Goal: Information Seeking & Learning: Learn about a topic

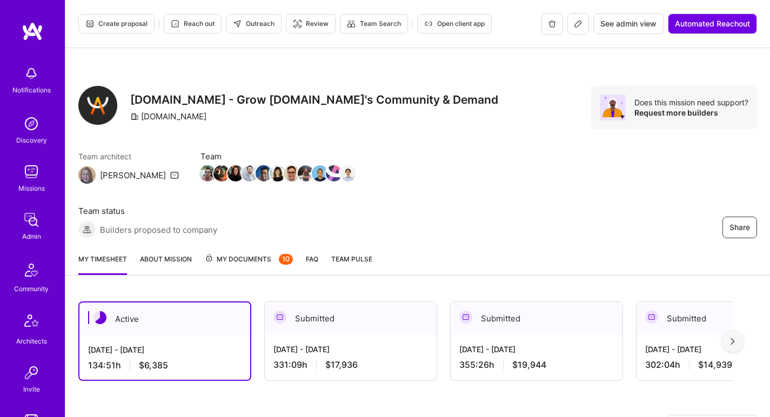
scroll to position [223, 0]
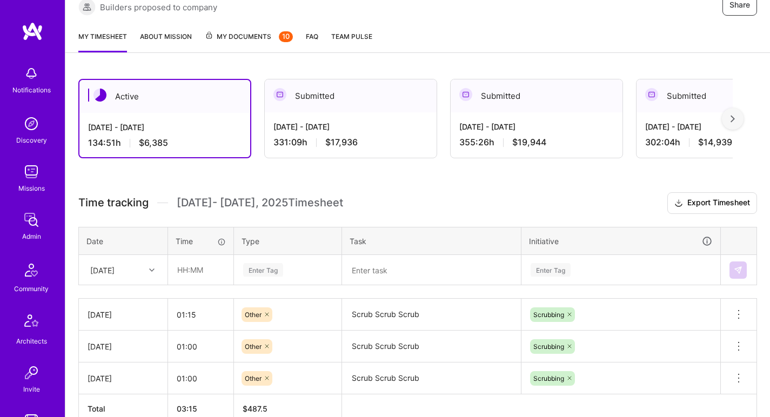
click at [115, 264] on div "Sun, Aug 24" at bounding box center [102, 269] width 24 height 11
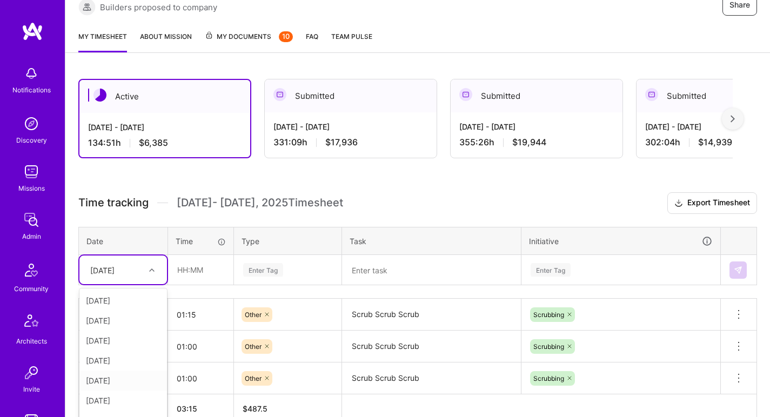
scroll to position [2, 0]
click at [191, 256] on input "text" at bounding box center [201, 270] width 64 height 29
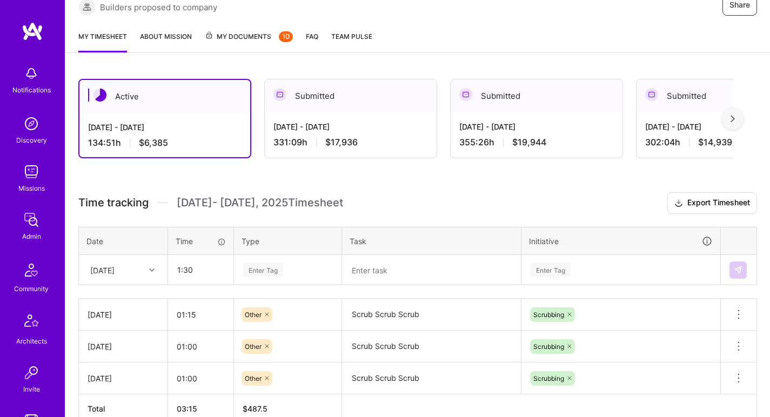
type input "01:30"
type input "oth"
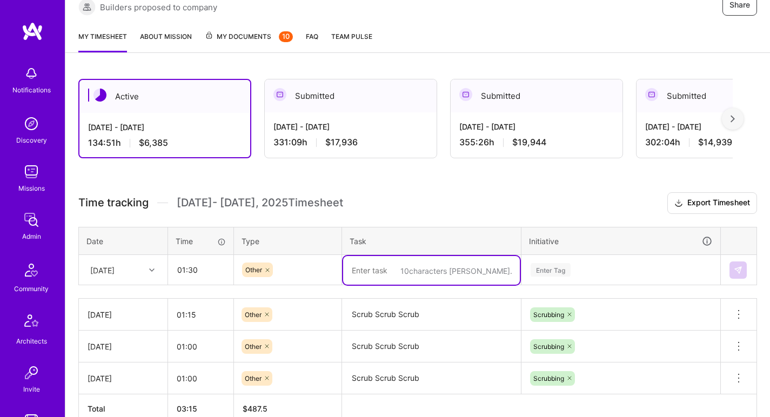
paste textarea "Scrub Scrub Scrub"
type textarea "Scrub Scrub Scrub"
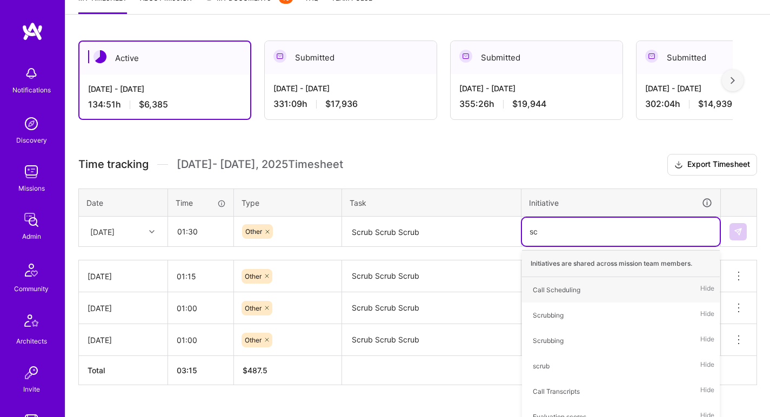
type input "scr"
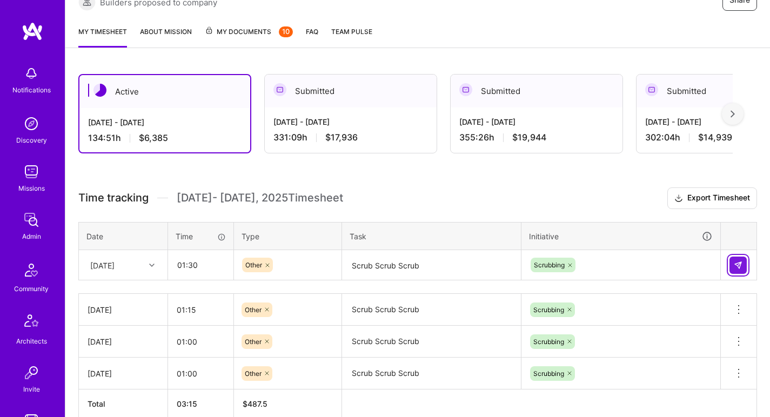
click at [739, 261] on img at bounding box center [738, 265] width 9 height 9
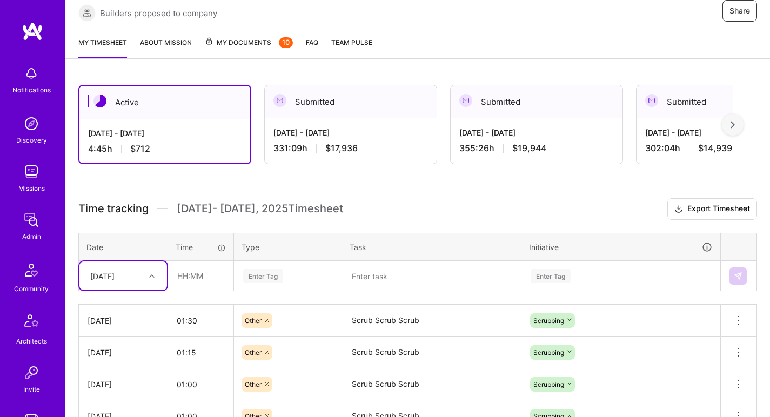
scroll to position [215, 0]
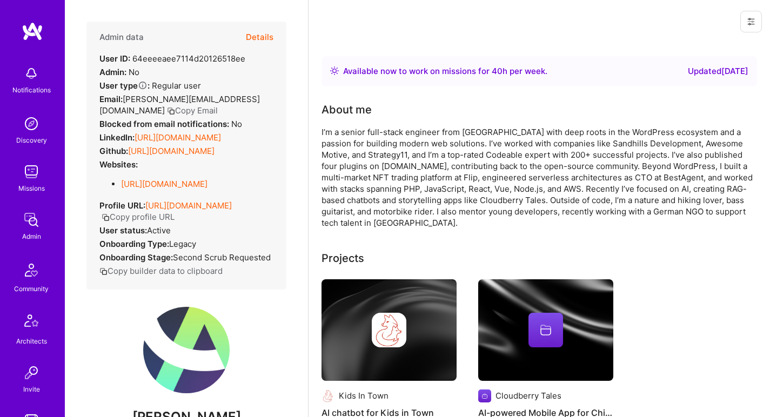
click at [190, 133] on link "https://linkedin.com/in/davidbeja" at bounding box center [178, 137] width 86 height 10
click at [171, 150] on link "https://github.com/dbeja" at bounding box center [171, 151] width 86 height 10
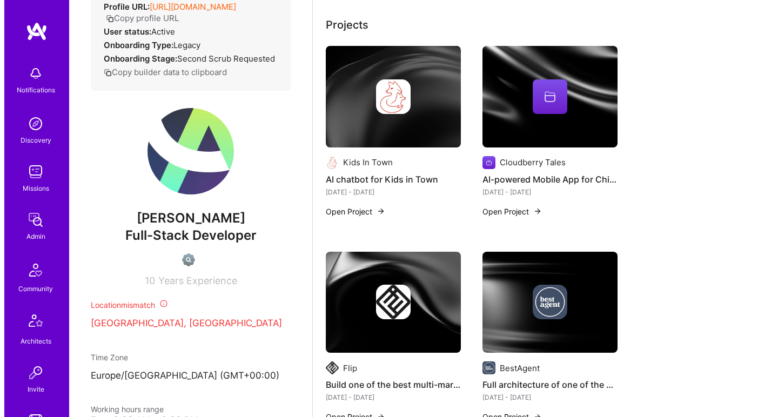
scroll to position [294, 0]
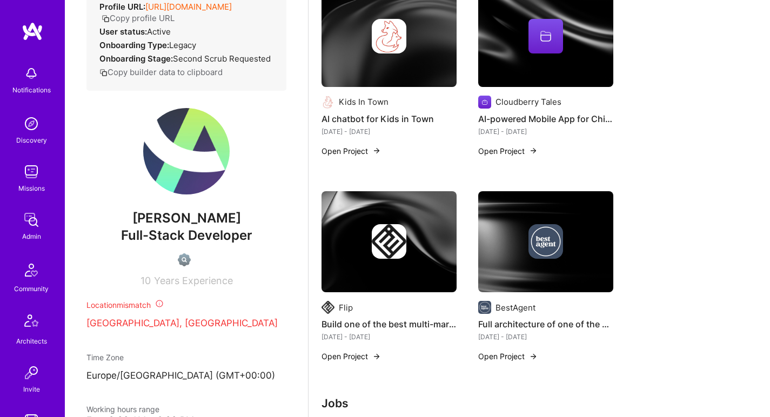
click at [371, 254] on div at bounding box center [389, 241] width 135 height 35
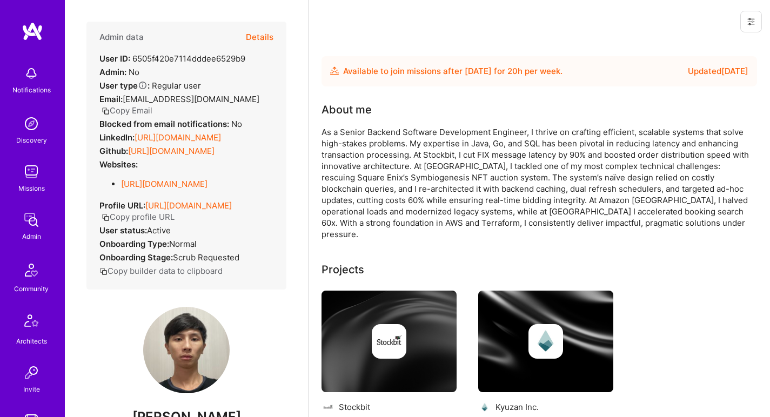
click at [204, 139] on link "https://linkedin.com/in/kristianto-karim-28b8bb129" at bounding box center [178, 137] width 86 height 10
click at [185, 156] on link "https://github.com/kristiantokarim" at bounding box center [171, 151] width 86 height 10
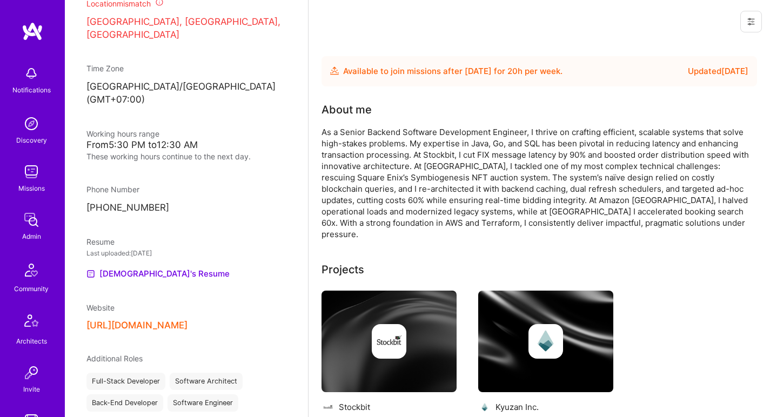
scroll to position [519, 0]
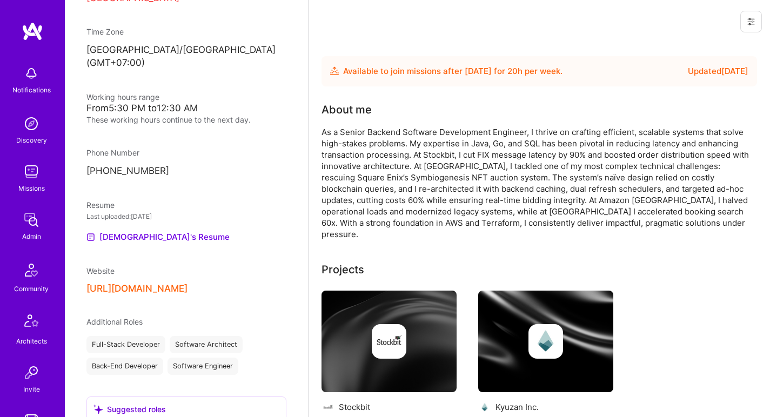
click at [135, 239] on div "Admin data Details User ID: 6505f420e7114dddee6529b9 Admin: No User type Regula…" at bounding box center [186, 208] width 243 height 417
click at [135, 235] on link "Kristianto's Resume" at bounding box center [157, 237] width 143 height 13
click at [130, 283] on button "https://github.com/kristiantokarim" at bounding box center [136, 288] width 101 height 11
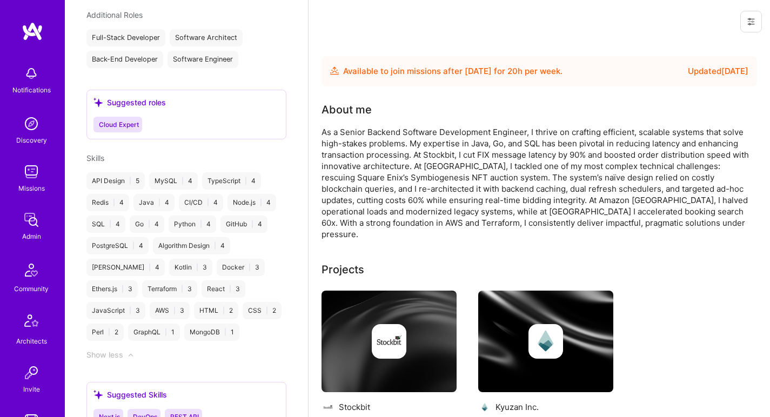
scroll to position [724, 0]
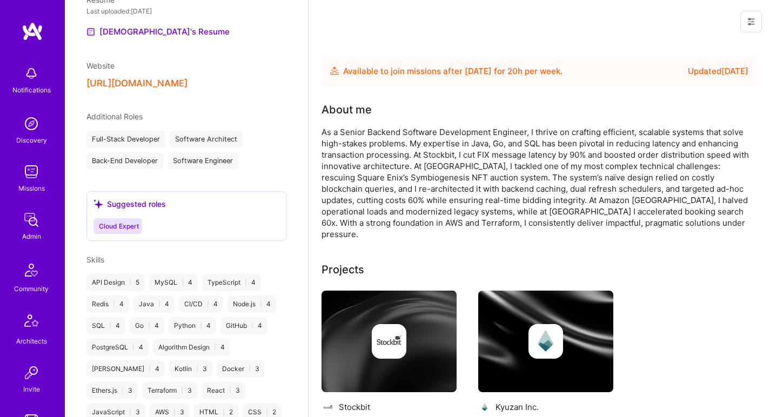
click at [350, 124] on div "About me As a Senior Backend Software Development Engineer, I thrive on craftin…" at bounding box center [538, 171] width 432 height 138
click at [350, 123] on div "About me As a Senior Backend Software Development Engineer, I thrive on craftin…" at bounding box center [538, 171] width 432 height 138
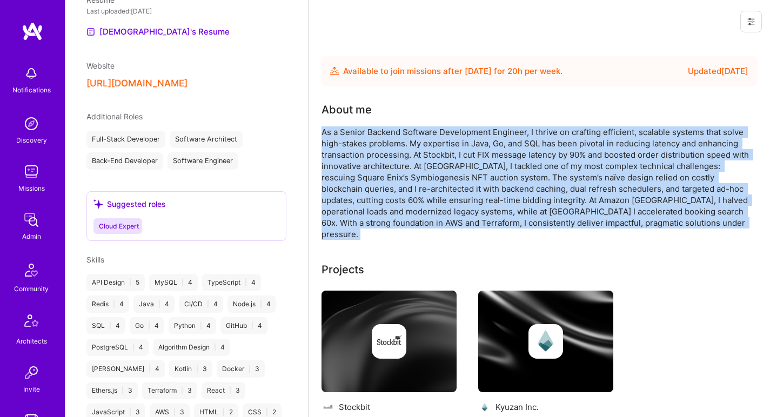
click at [350, 123] on div "About me As a Senior Backend Software Development Engineer, I thrive on craftin…" at bounding box center [538, 171] width 432 height 138
click at [349, 130] on div "As a Senior Backend Software Development Engineer, I thrive on crafting efficie…" at bounding box center [538, 182] width 432 height 113
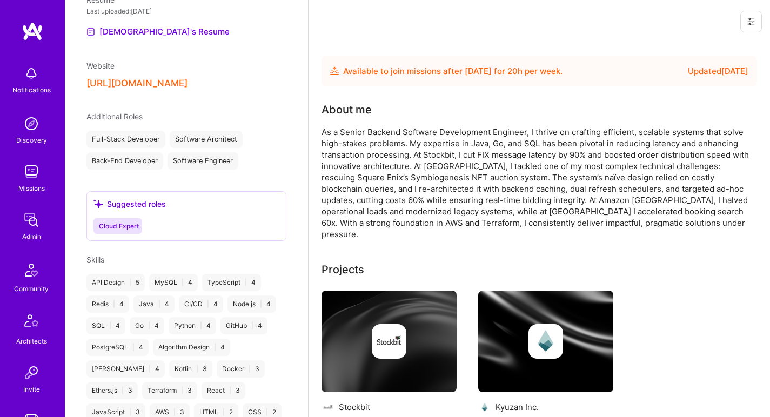
click at [374, 111] on div "About me" at bounding box center [538, 110] width 432 height 16
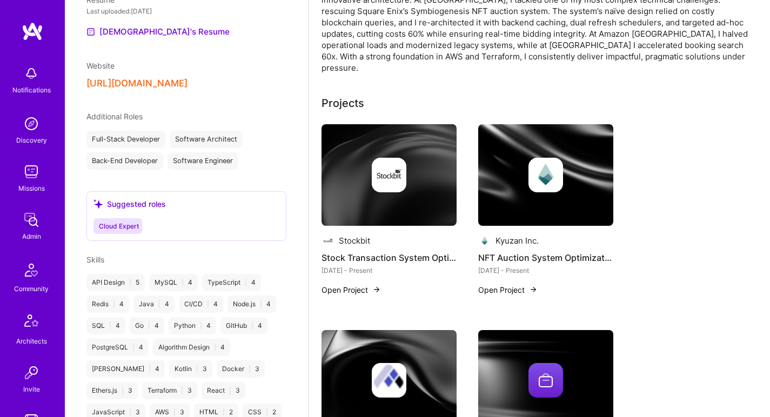
scroll to position [11, 0]
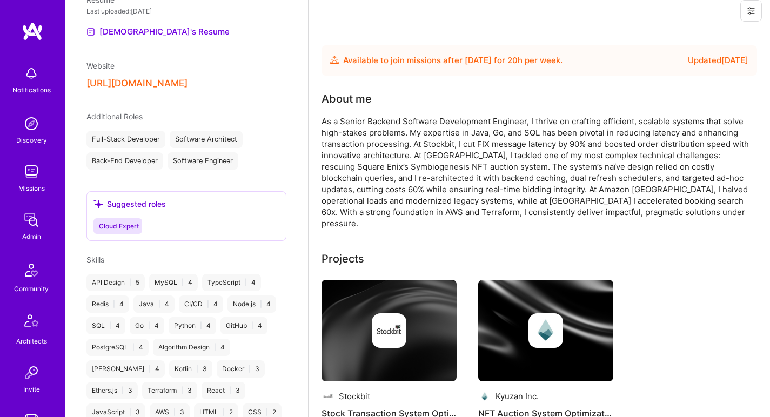
click at [365, 153] on div "As a Senior Backend Software Development Engineer, I thrive on crafting efficie…" at bounding box center [538, 172] width 432 height 113
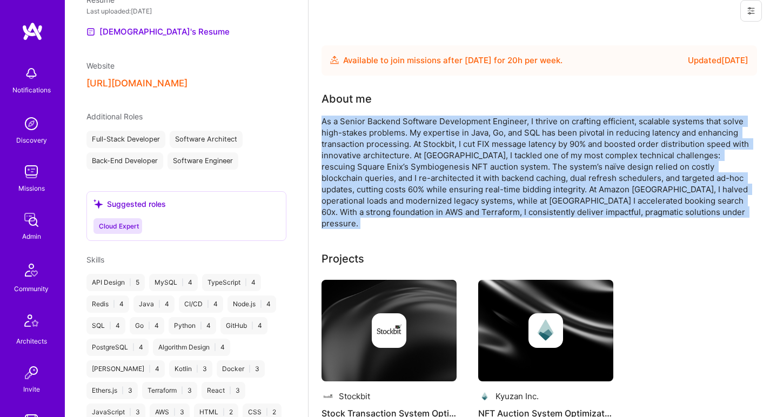
click at [365, 153] on div "As a Senior Backend Software Development Engineer, I thrive on crafting efficie…" at bounding box center [538, 172] width 432 height 113
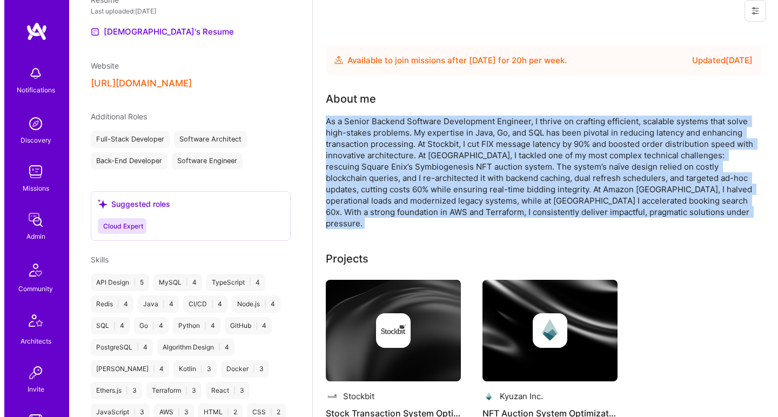
scroll to position [71, 0]
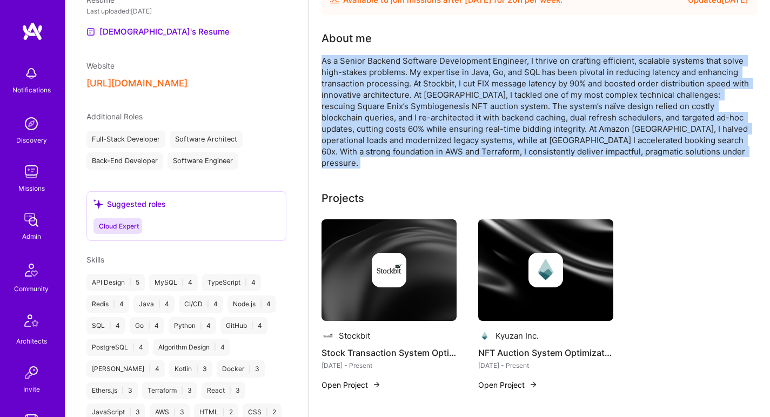
click at [378, 263] on img at bounding box center [389, 270] width 35 height 35
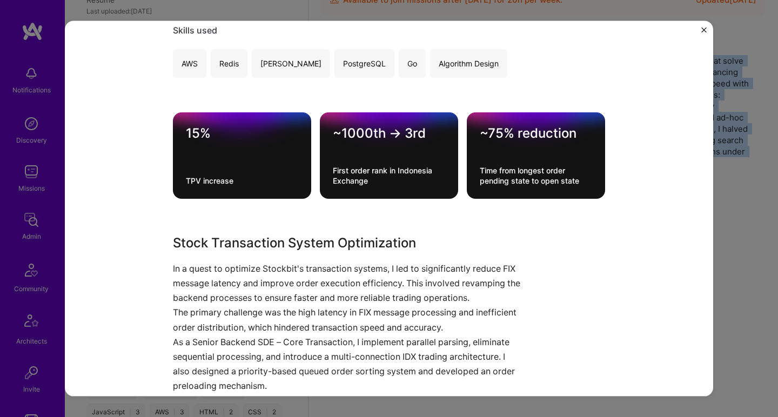
scroll to position [277, 0]
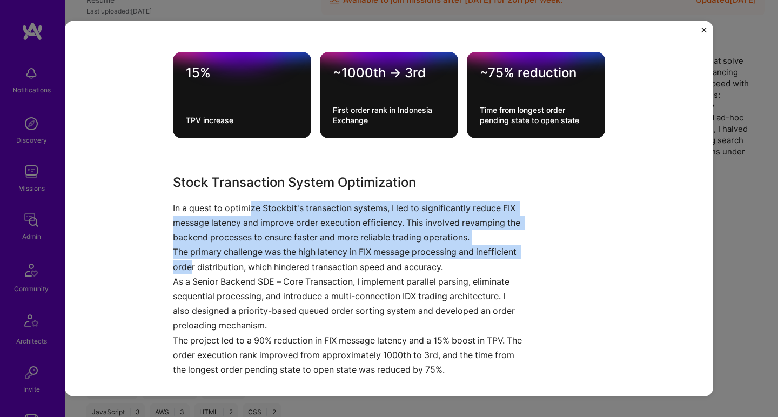
drag, startPoint x: 249, startPoint y: 210, endPoint x: 229, endPoint y: 260, distance: 54.1
click at [229, 260] on div "Stock Transaction System Optimization In a quest to optimize Stockbit's transac…" at bounding box center [348, 274] width 351 height 204
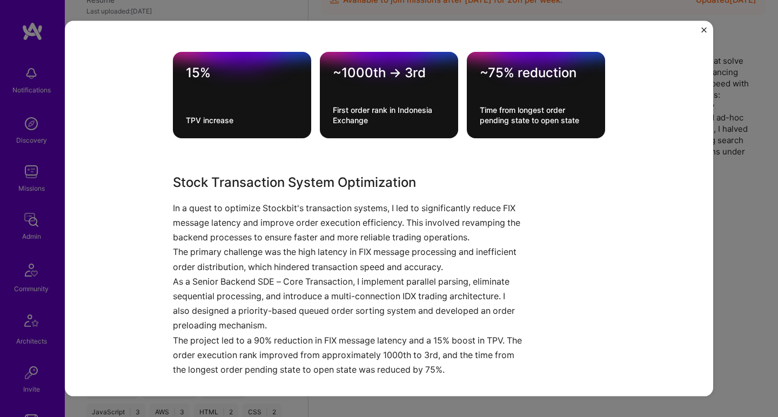
click at [229, 260] on p "The primary challenge was the high latency in FIX message processing and ineffi…" at bounding box center [348, 259] width 351 height 29
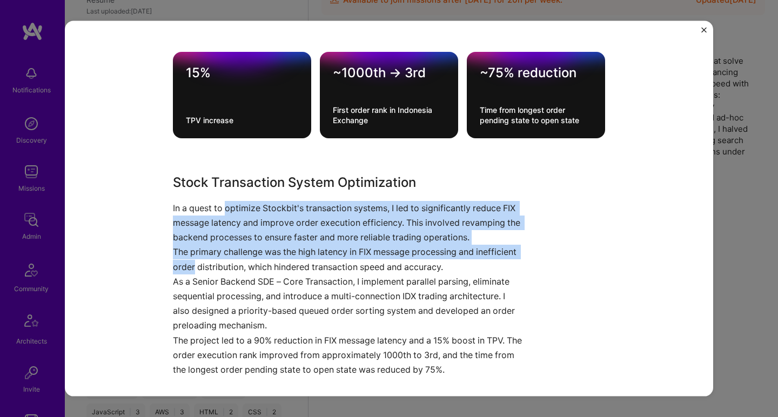
drag, startPoint x: 229, startPoint y: 260, endPoint x: 237, endPoint y: 200, distance: 60.5
click at [237, 200] on div "Stock Transaction System Optimization In a quest to optimize Stockbit's transac…" at bounding box center [348, 274] width 351 height 204
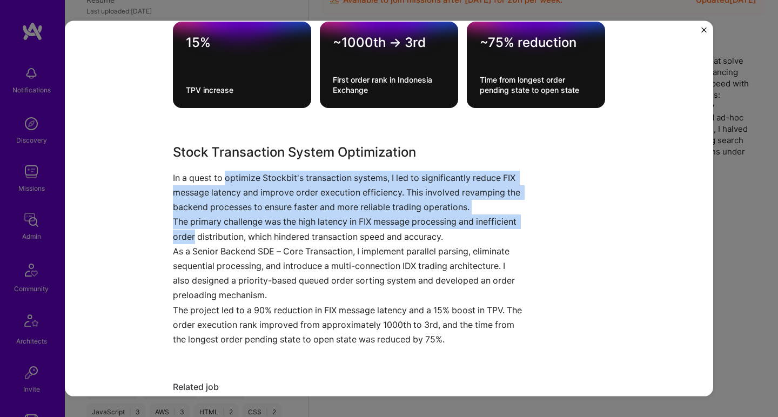
click at [237, 200] on p "In a quest to optimize Stockbit's transaction systems, I led to significantly r…" at bounding box center [348, 192] width 351 height 44
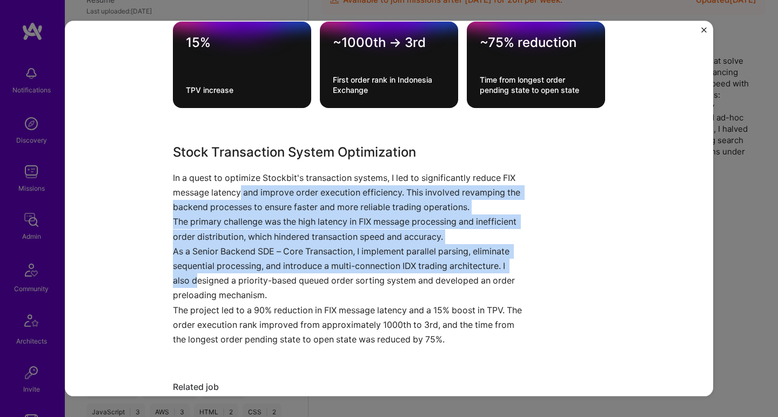
drag, startPoint x: 237, startPoint y: 189, endPoint x: 195, endPoint y: 271, distance: 92.1
click at [195, 271] on div "Stock Transaction System Optimization In a quest to optimize Stockbit's transac…" at bounding box center [348, 244] width 351 height 204
click at [195, 271] on p "As a Senior Backend SDE – Core Transaction, I implement parallel parsing, elimi…" at bounding box center [348, 273] width 351 height 59
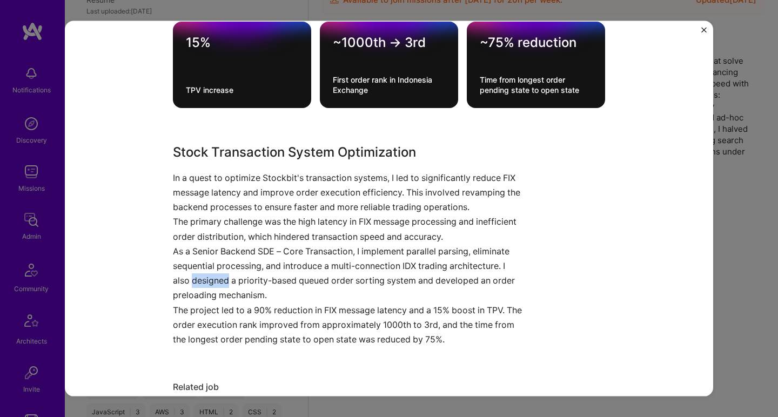
click at [195, 271] on p "As a Senior Backend SDE – Core Transaction, I implement parallel parsing, elimi…" at bounding box center [348, 273] width 351 height 59
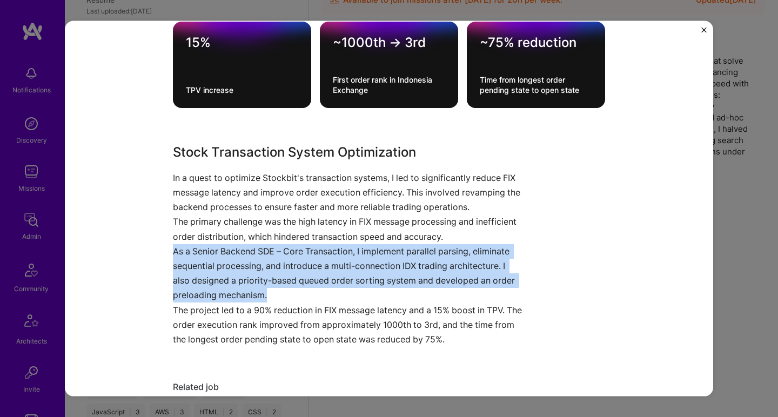
click at [195, 271] on p "As a Senior Backend SDE – Core Transaction, I implement parallel parsing, elimi…" at bounding box center [348, 273] width 351 height 59
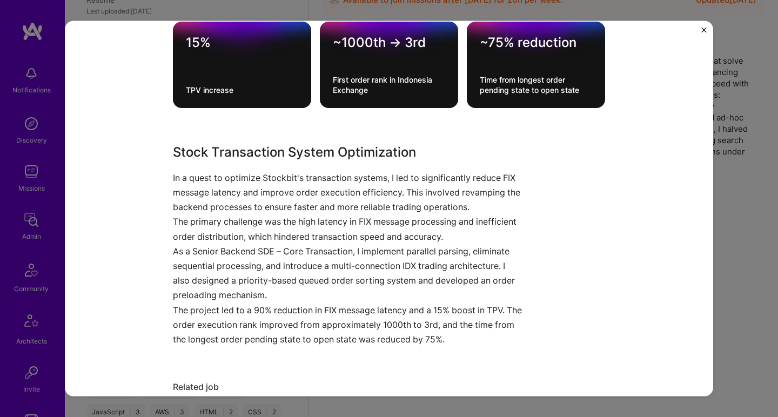
click at [195, 271] on p "As a Senior Backend SDE – Core Transaction, I implement parallel parsing, elimi…" at bounding box center [348, 273] width 351 height 59
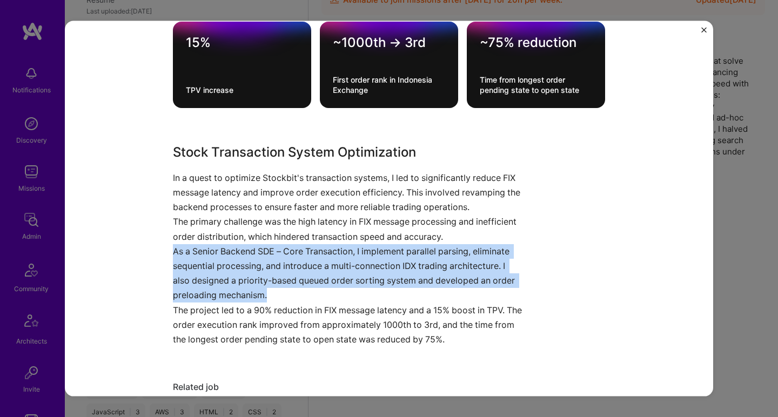
drag, startPoint x: 195, startPoint y: 271, endPoint x: 205, endPoint y: 225, distance: 47.2
click at [205, 225] on div "Stock Transaction System Optimization In a quest to optimize Stockbit's transac…" at bounding box center [348, 244] width 351 height 204
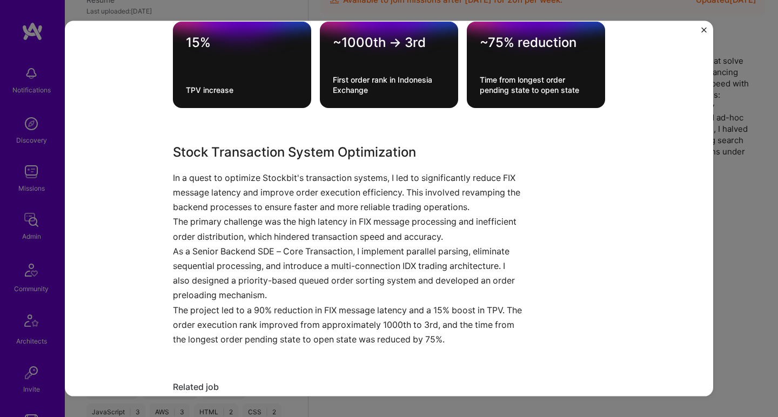
click at [205, 225] on p "The primary challenge was the high latency in FIX message processing and ineffi…" at bounding box center [348, 229] width 351 height 29
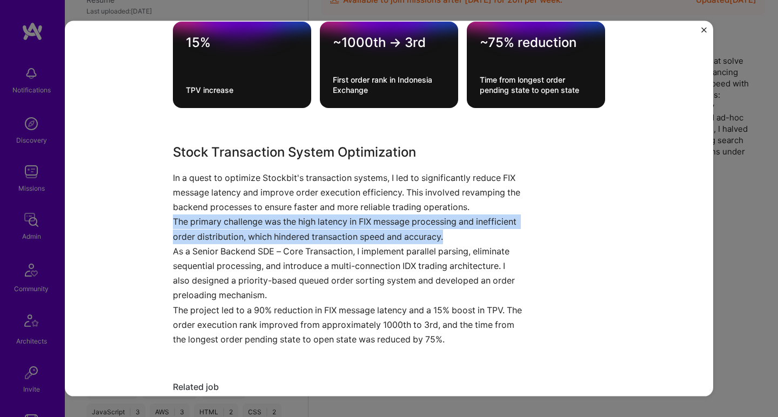
click at [205, 225] on p "The primary challenge was the high latency in FIX message processing and ineffi…" at bounding box center [348, 229] width 351 height 29
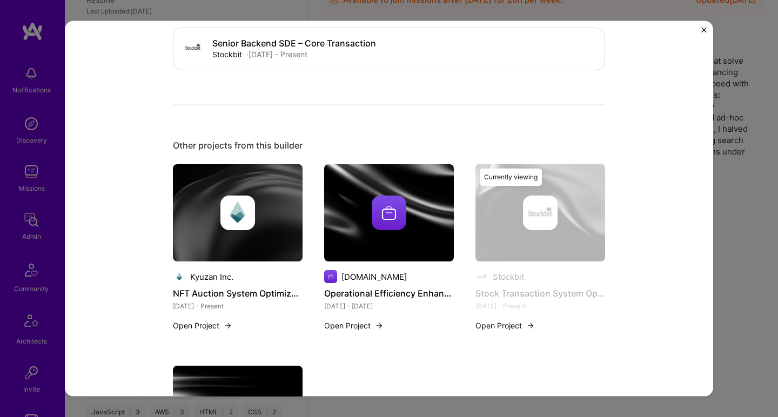
scroll to position [785, 0]
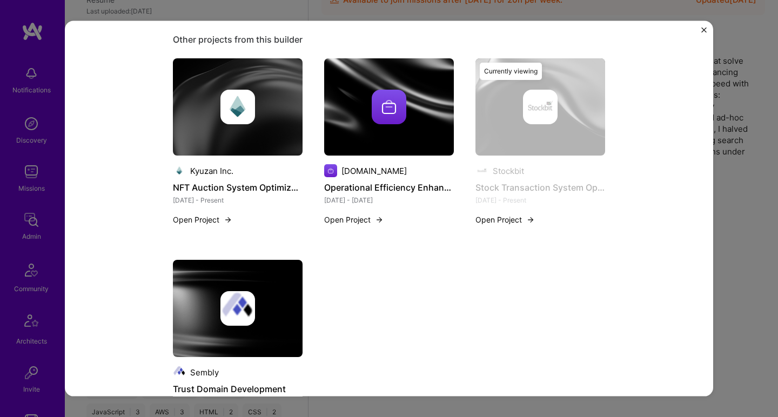
click at [383, 145] on img at bounding box center [389, 106] width 130 height 97
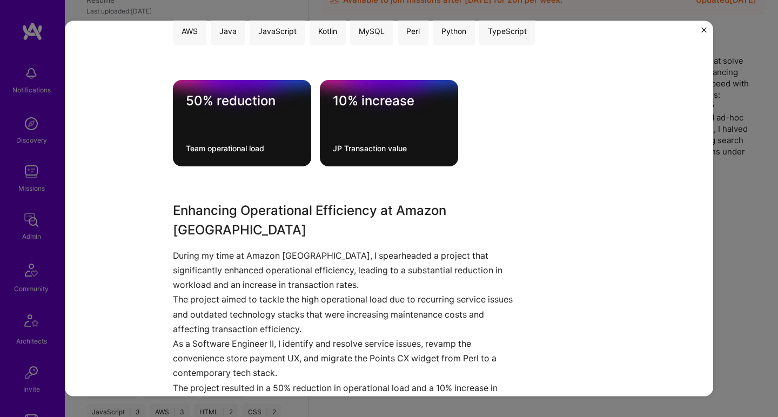
scroll to position [279, 0]
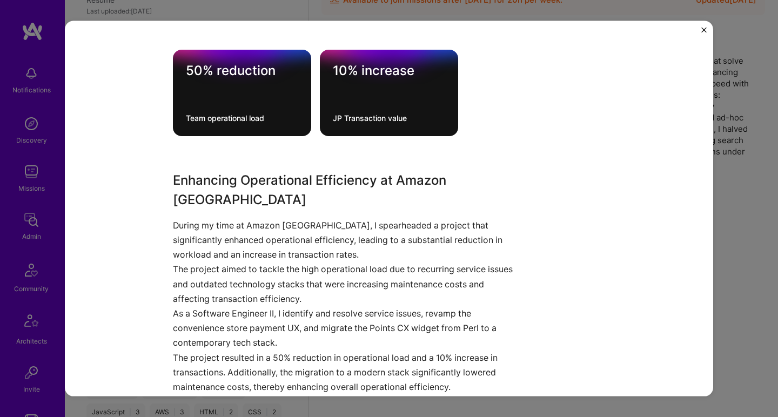
click at [348, 229] on p "During my time at Amazon Japan, I spearheaded a project that significantly enha…" at bounding box center [348, 240] width 351 height 44
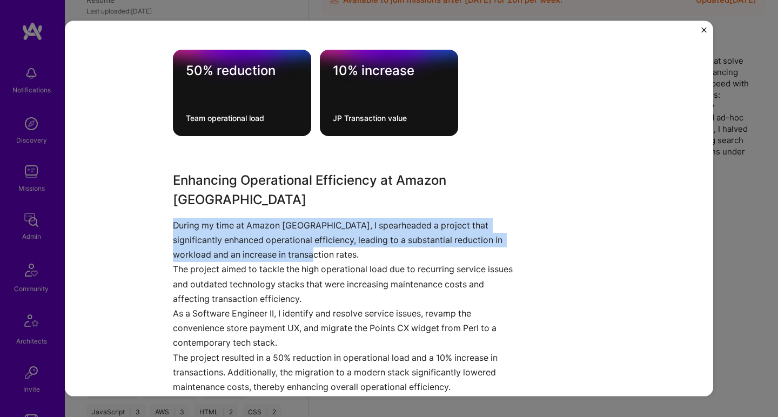
click at [348, 229] on p "During my time at Amazon Japan, I spearheaded a project that significantly enha…" at bounding box center [348, 240] width 351 height 44
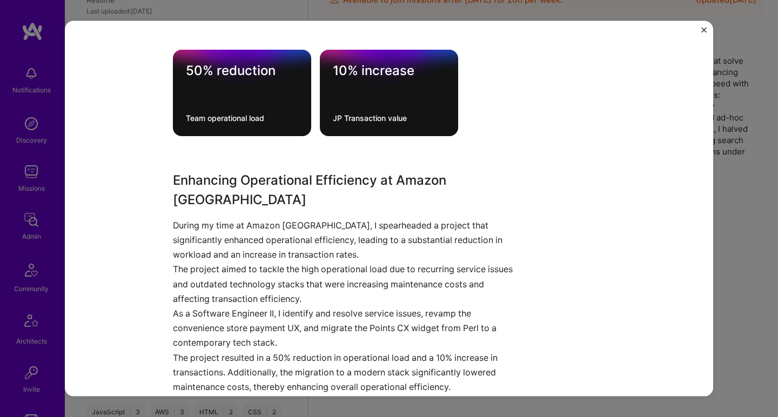
click at [348, 229] on p "During my time at Amazon Japan, I spearheaded a project that significantly enha…" at bounding box center [348, 240] width 351 height 44
drag, startPoint x: 348, startPoint y: 229, endPoint x: 316, endPoint y: 259, distance: 44.7
click at [316, 259] on div "Enhancing Operational Efficiency at Amazon Japan During my time at Amazon Japan…" at bounding box center [348, 282] width 351 height 224
click at [316, 262] on p "The project aimed to tackle the high operational load due to recurring service …" at bounding box center [348, 284] width 351 height 44
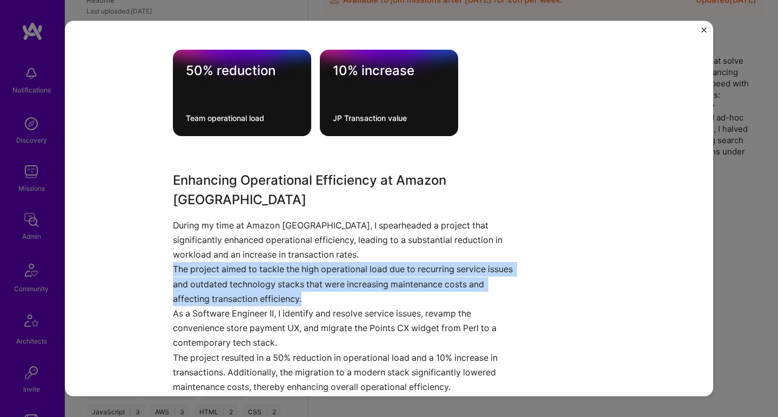
drag, startPoint x: 316, startPoint y: 259, endPoint x: 334, endPoint y: 217, distance: 46.7
click at [334, 218] on div "Enhancing Operational Efficiency at Amazon Japan During my time at Amazon Japan…" at bounding box center [348, 282] width 351 height 224
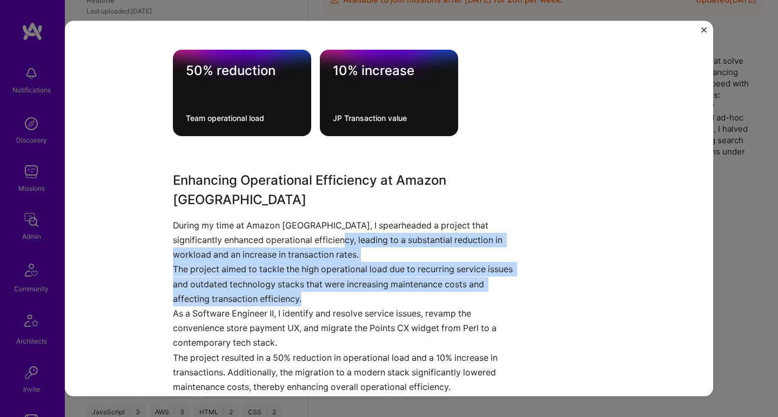
click at [336, 218] on p "During my time at Amazon Japan, I spearheaded a project that significantly enha…" at bounding box center [348, 240] width 351 height 44
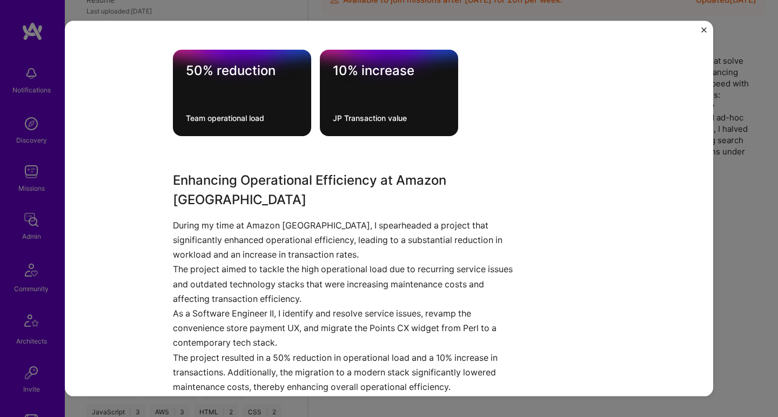
click at [336, 218] on p "During my time at Amazon Japan, I spearheaded a project that significantly enha…" at bounding box center [348, 240] width 351 height 44
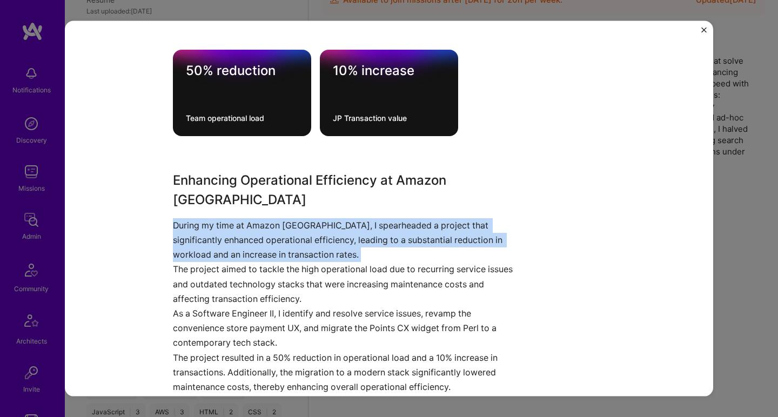
click at [336, 218] on p "During my time at Amazon Japan, I spearheaded a project that significantly enha…" at bounding box center [348, 240] width 351 height 44
click at [293, 262] on p "The project aimed to tackle the high operational load due to recurring service …" at bounding box center [348, 284] width 351 height 44
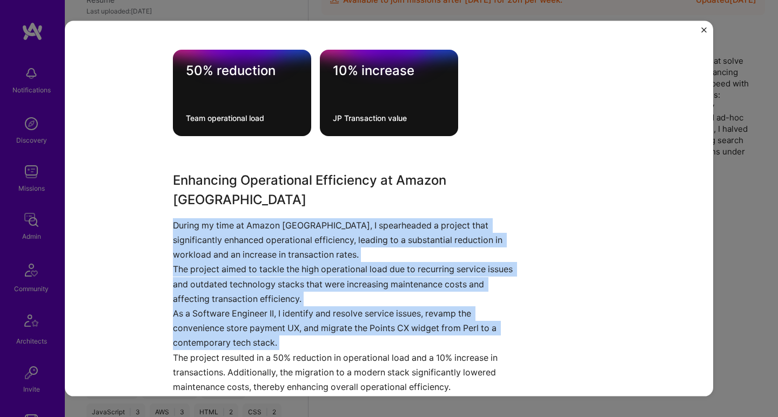
click at [264, 307] on p "As a Software Engineer II, I identify and resolve service issues, revamp the co…" at bounding box center [348, 328] width 351 height 44
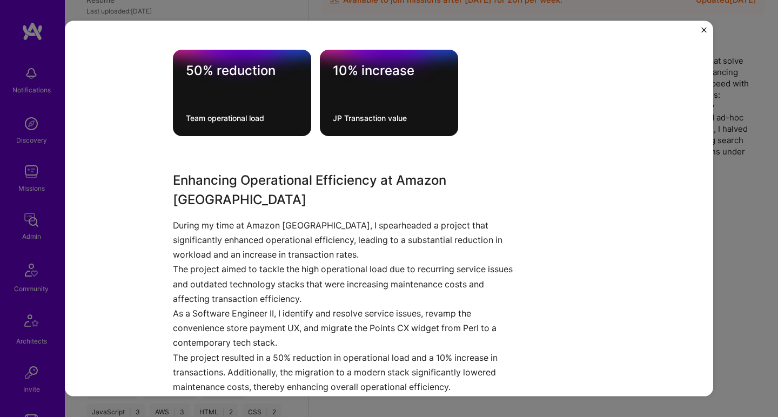
click at [264, 307] on p "As a Software Engineer II, I identify and resolve service issues, revamp the co…" at bounding box center [348, 328] width 351 height 44
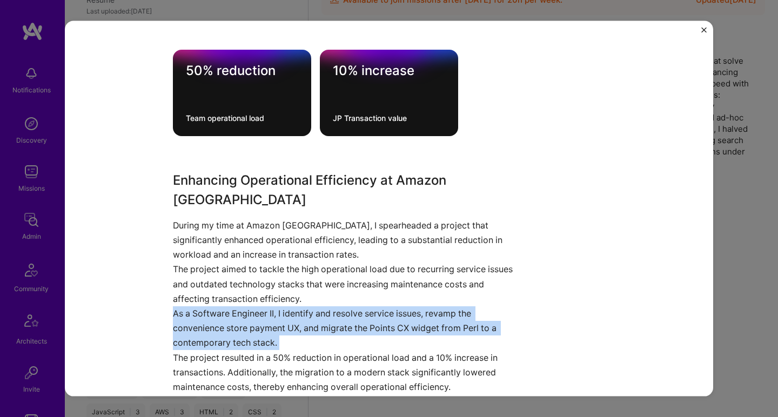
click at [264, 307] on p "As a Software Engineer II, I identify and resolve service issues, revamp the co…" at bounding box center [348, 328] width 351 height 44
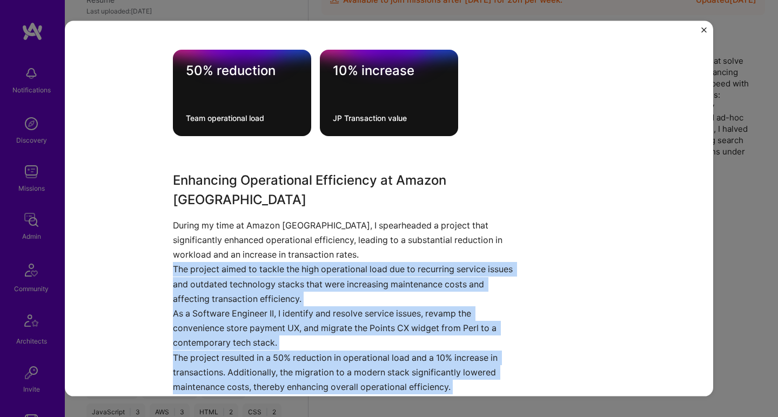
click at [304, 262] on p "The project aimed to tackle the high operational load due to recurring service …" at bounding box center [348, 284] width 351 height 44
click at [307, 262] on p "The project aimed to tackle the high operational load due to recurring service …" at bounding box center [348, 284] width 351 height 44
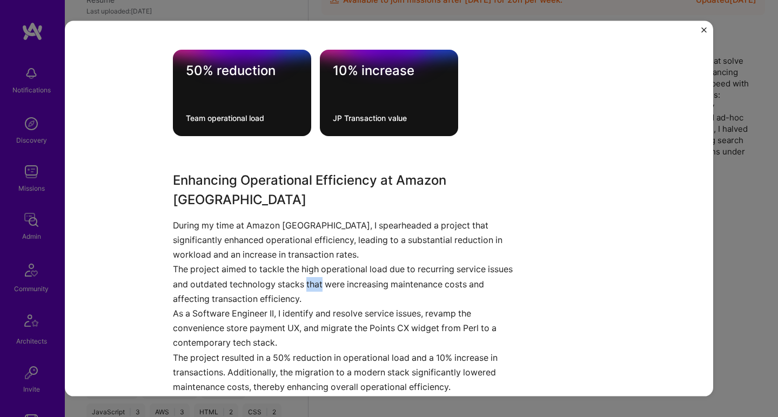
click at [307, 262] on p "The project aimed to tackle the high operational load due to recurring service …" at bounding box center [348, 284] width 351 height 44
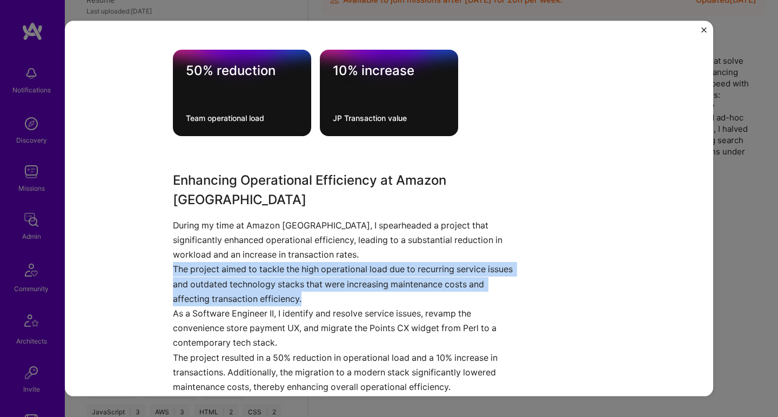
click at [307, 262] on p "The project aimed to tackle the high operational load due to recurring service …" at bounding box center [348, 284] width 351 height 44
click at [279, 306] on p "As a Software Engineer II, I identify and resolve service issues, revamp the co…" at bounding box center [348, 328] width 351 height 44
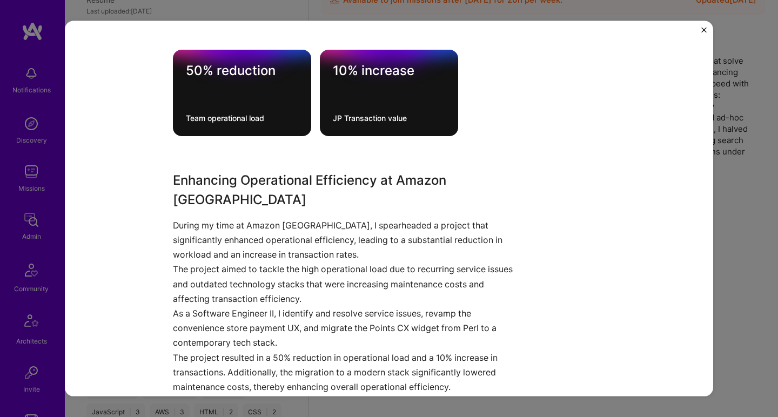
click at [279, 306] on p "As a Software Engineer II, I identify and resolve service issues, revamp the co…" at bounding box center [348, 328] width 351 height 44
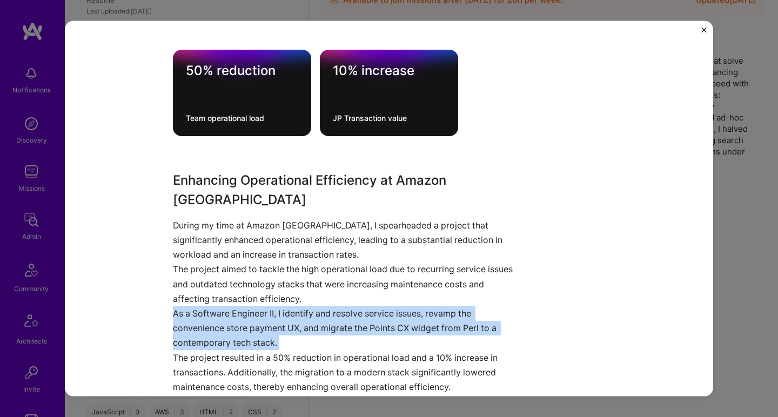
click at [279, 306] on p "As a Software Engineer II, I identify and resolve service issues, revamp the co…" at bounding box center [348, 328] width 351 height 44
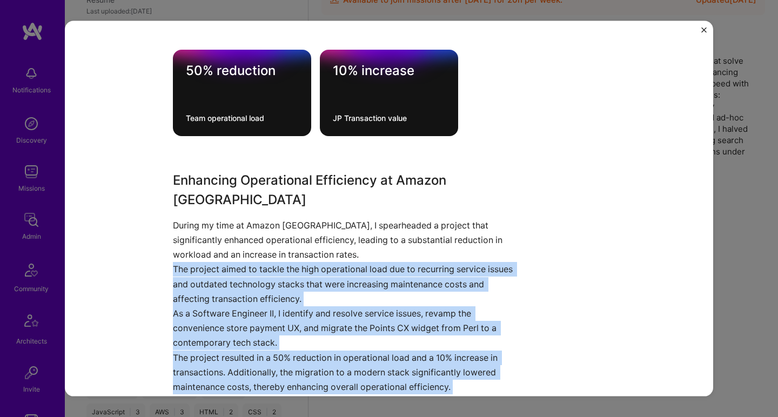
click at [304, 262] on p "The project aimed to tackle the high operational load due to recurring service …" at bounding box center [348, 284] width 351 height 44
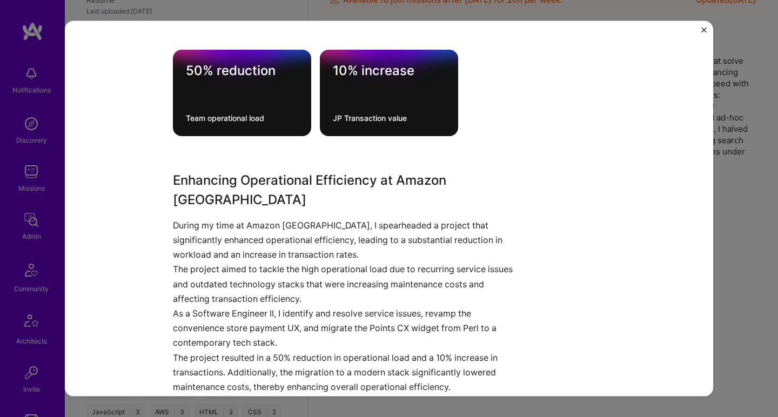
click at [304, 262] on p "The project aimed to tackle the high operational load due to recurring service …" at bounding box center [348, 284] width 351 height 44
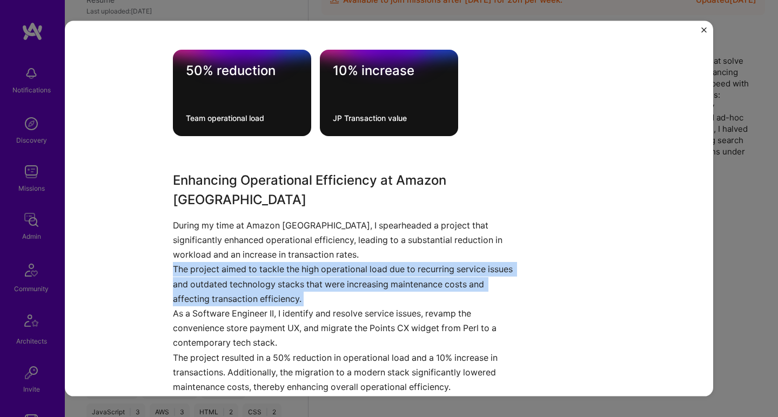
click at [304, 262] on p "The project aimed to tackle the high operational load due to recurring service …" at bounding box center [348, 284] width 351 height 44
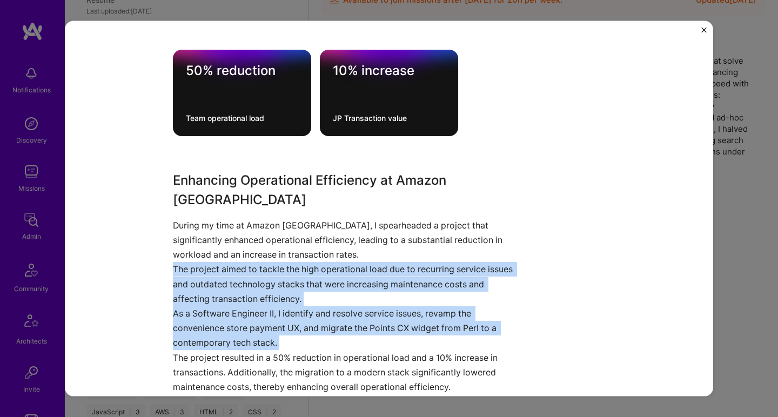
click at [249, 306] on p "As a Software Engineer II, I identify and resolve service issues, revamp the co…" at bounding box center [348, 328] width 351 height 44
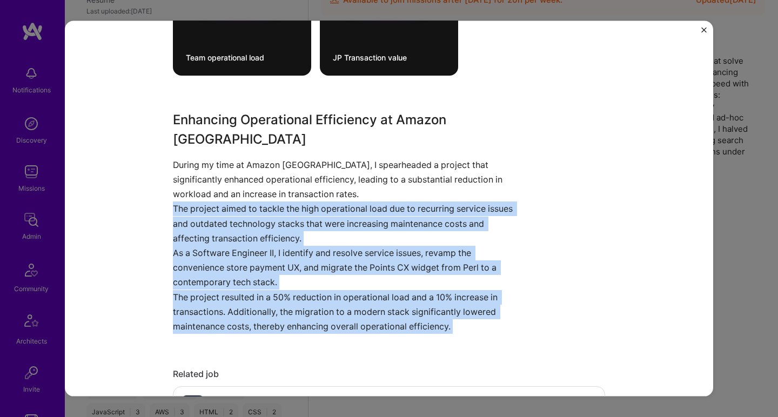
click at [250, 304] on p "The project resulted in a 50% reduction in operational load and a 10% increase …" at bounding box center [348, 312] width 351 height 44
click at [256, 294] on p "The project resulted in a 50% reduction in operational load and a 10% increase …" at bounding box center [348, 312] width 351 height 44
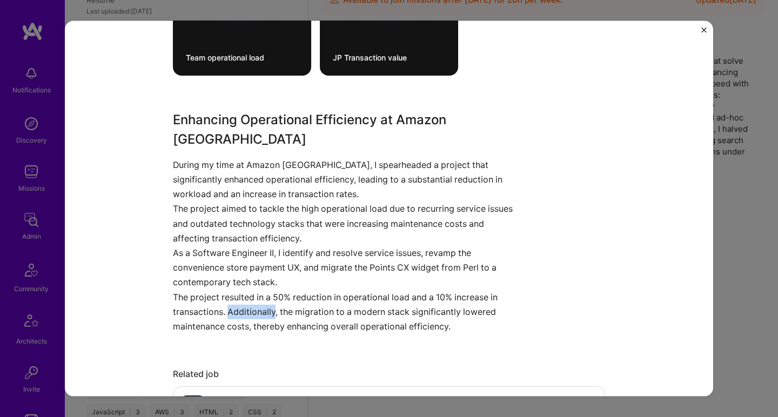
click at [256, 294] on p "The project resulted in a 50% reduction in operational load and a 10% increase …" at bounding box center [348, 312] width 351 height 44
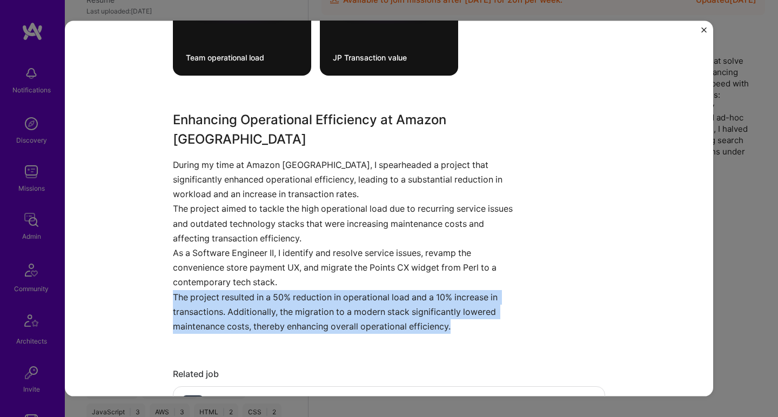
click at [256, 294] on p "The project resulted in a 50% reduction in operational load and a 10% increase …" at bounding box center [348, 312] width 351 height 44
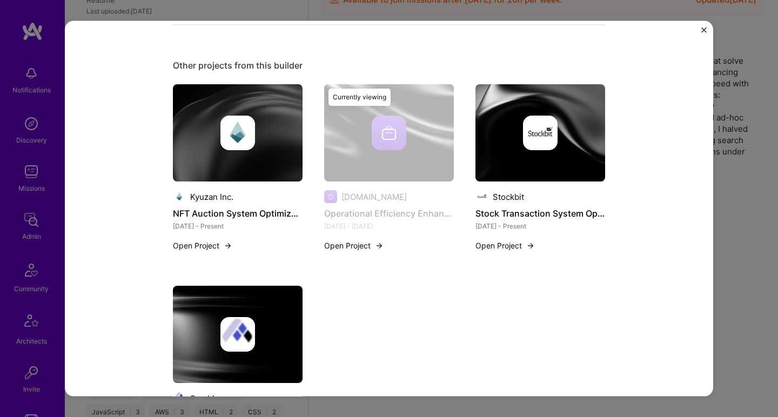
scroll to position [839, 0]
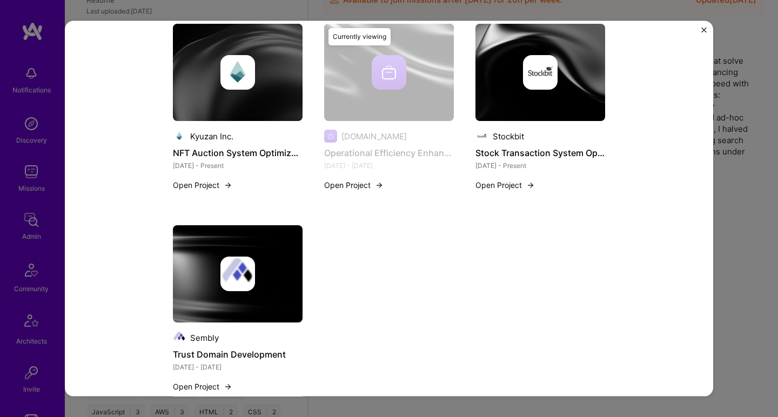
click at [252, 96] on img at bounding box center [238, 72] width 130 height 97
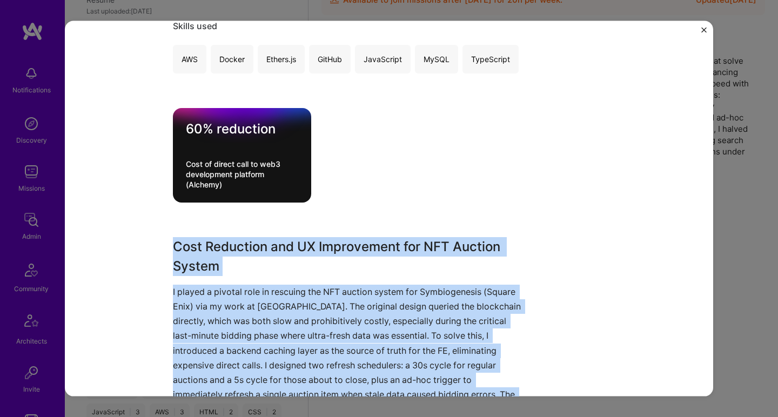
scroll to position [283, 0]
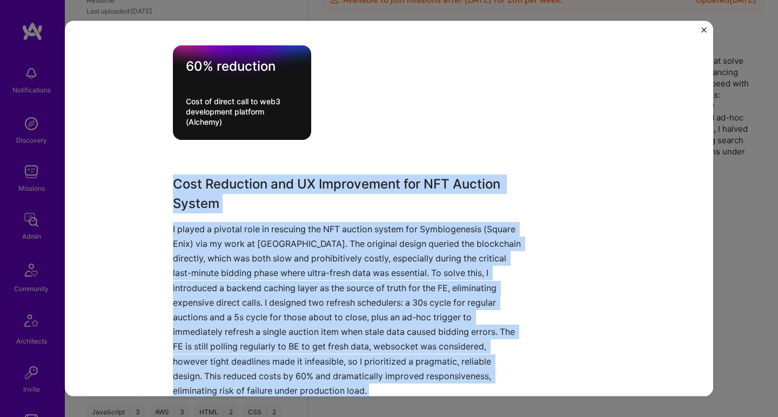
click at [203, 189] on h3 "Cost Reduction and UX Improvement for NFT Auction System" at bounding box center [348, 193] width 351 height 39
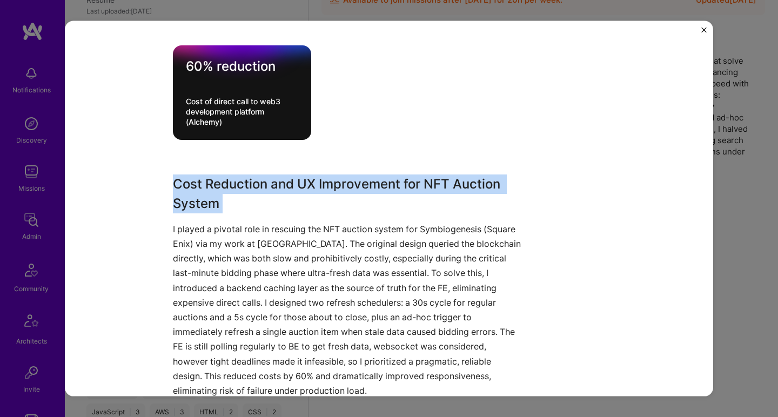
click at [203, 189] on h3 "Cost Reduction and UX Improvement for NFT Auction System" at bounding box center [348, 193] width 351 height 39
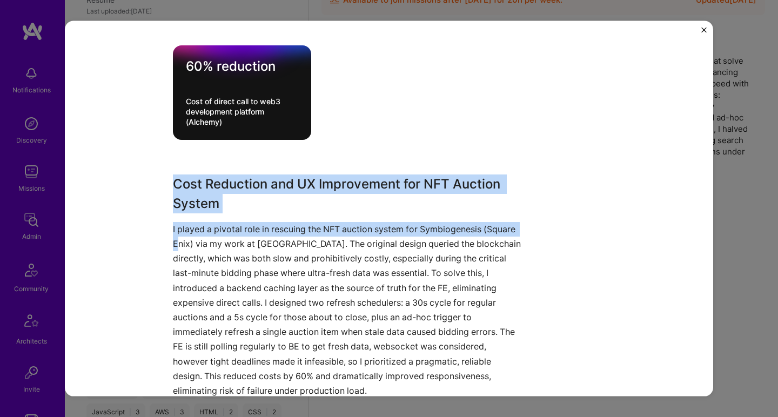
click at [176, 241] on p "I played a pivotal role in rescuing the NFT auction system for Symbiogenesis (S…" at bounding box center [348, 310] width 351 height 176
click at [174, 242] on p "I played a pivotal role in rescuing the NFT auction system for Symbiogenesis (S…" at bounding box center [348, 310] width 351 height 176
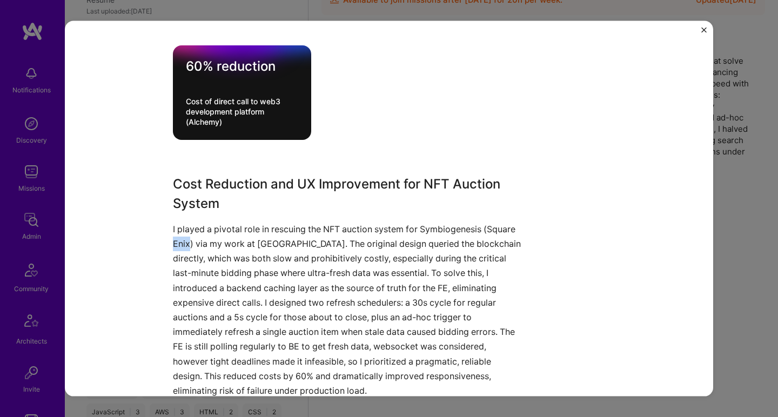
click at [174, 242] on p "I played a pivotal role in rescuing the NFT auction system for Symbiogenesis (S…" at bounding box center [348, 310] width 351 height 176
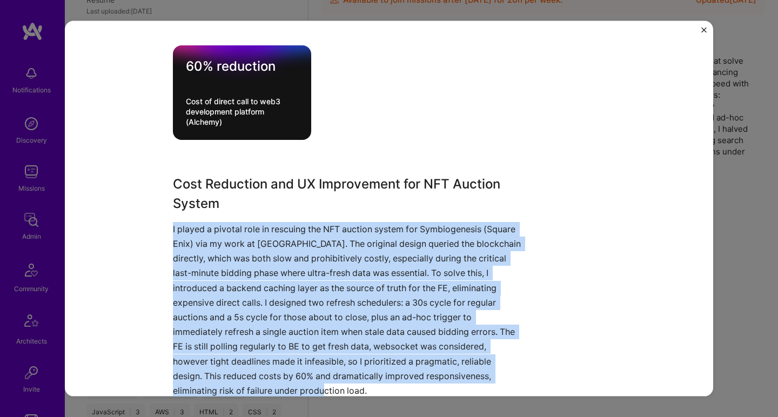
click at [174, 242] on p "I played a pivotal role in rescuing the NFT auction system for Symbiogenesis (S…" at bounding box center [348, 310] width 351 height 176
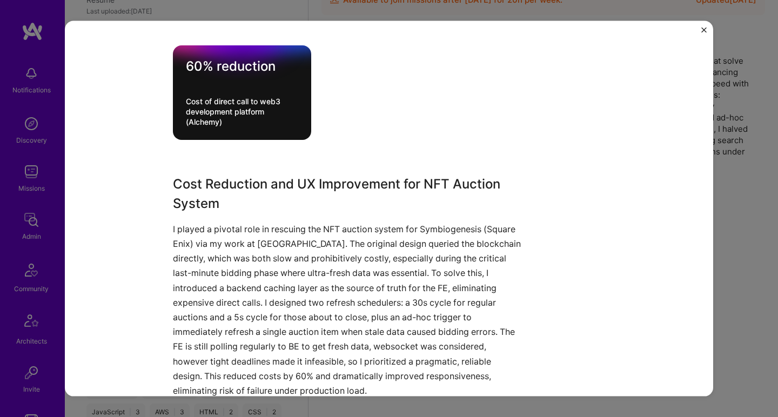
click at [174, 242] on p "I played a pivotal role in rescuing the NFT auction system for Symbiogenesis (S…" at bounding box center [348, 310] width 351 height 176
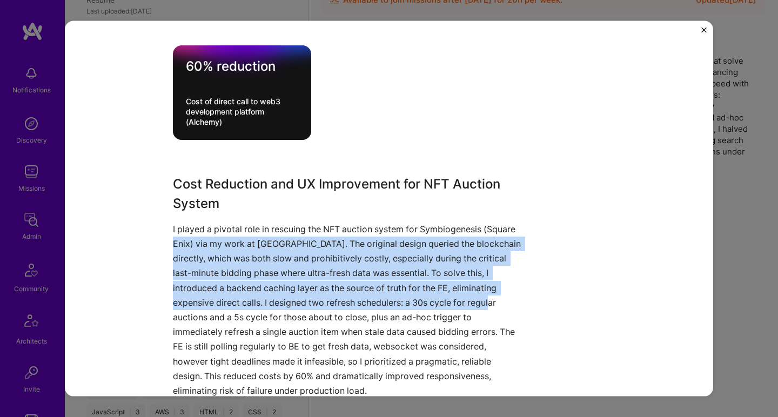
drag, startPoint x: 174, startPoint y: 242, endPoint x: 199, endPoint y: 314, distance: 76.7
click at [199, 315] on p "I played a pivotal role in rescuing the NFT auction system for Symbiogenesis (S…" at bounding box center [348, 310] width 351 height 176
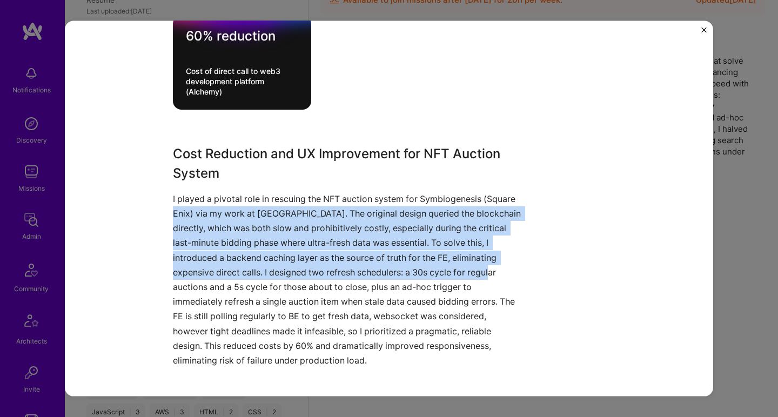
scroll to position [344, 0]
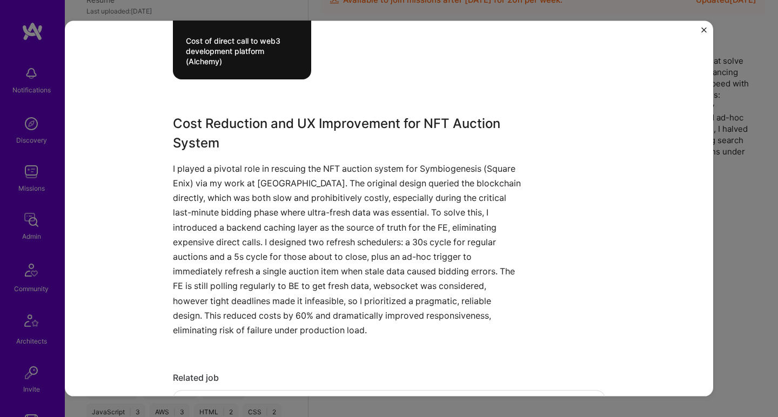
click at [226, 260] on p "I played a pivotal role in rescuing the NFT auction system for Symbiogenesis (S…" at bounding box center [348, 249] width 351 height 176
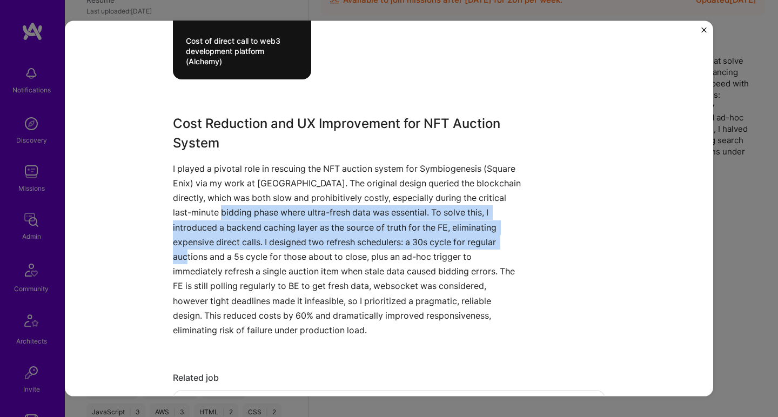
drag, startPoint x: 228, startPoint y: 258, endPoint x: 247, endPoint y: 212, distance: 49.2
click at [247, 212] on p "I played a pivotal role in rescuing the NFT auction system for Symbiogenesis (S…" at bounding box center [348, 249] width 351 height 176
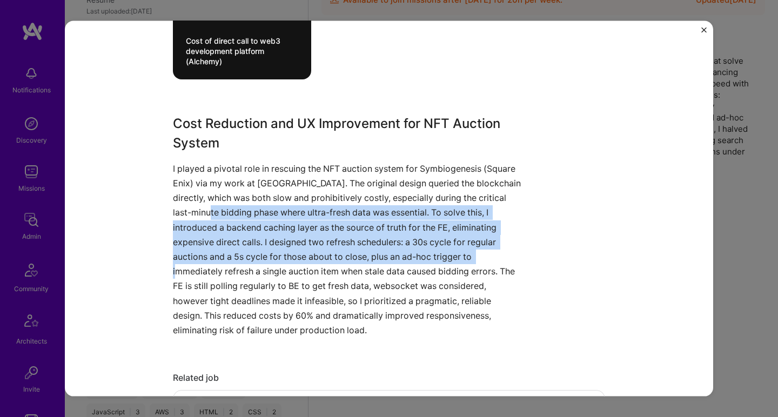
drag, startPoint x: 247, startPoint y: 212, endPoint x: 219, endPoint y: 271, distance: 64.8
click at [219, 271] on p "I played a pivotal role in rescuing the NFT auction system for Symbiogenesis (S…" at bounding box center [348, 249] width 351 height 176
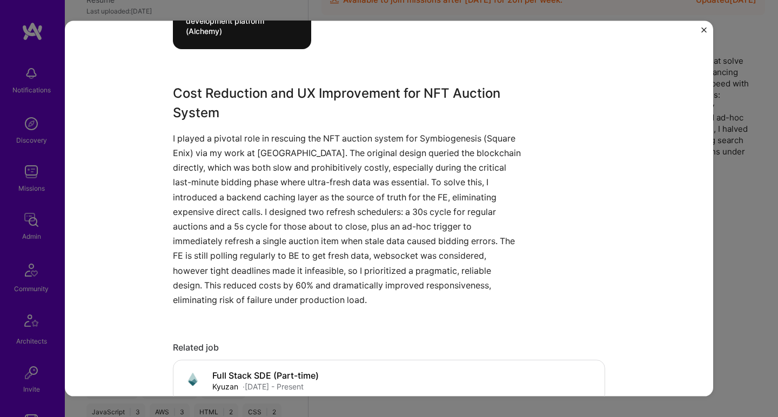
click at [219, 270] on p "I played a pivotal role in rescuing the NFT auction system for Symbiogenesis (S…" at bounding box center [348, 219] width 351 height 176
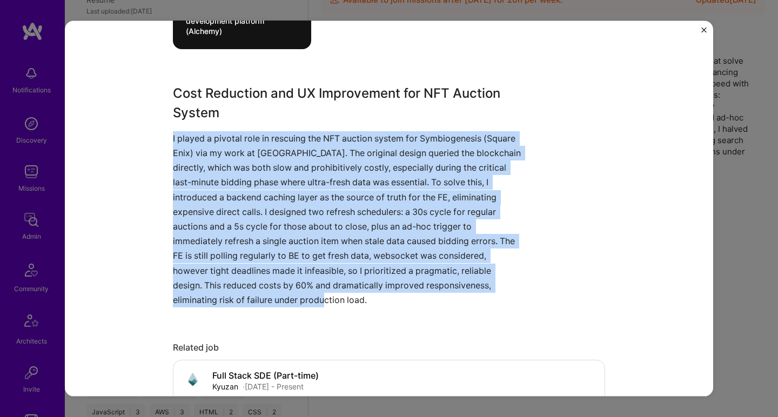
click at [219, 270] on p "I played a pivotal role in rescuing the NFT auction system for Symbiogenesis (S…" at bounding box center [348, 219] width 351 height 176
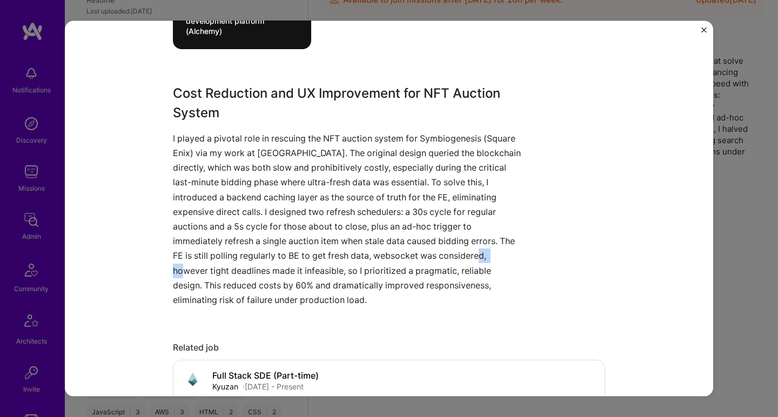
click at [219, 270] on p "I played a pivotal role in rescuing the NFT auction system for Symbiogenesis (S…" at bounding box center [348, 219] width 351 height 176
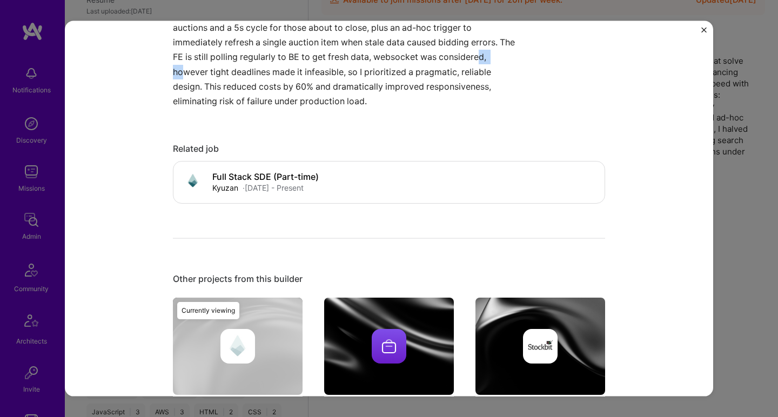
scroll to position [875, 0]
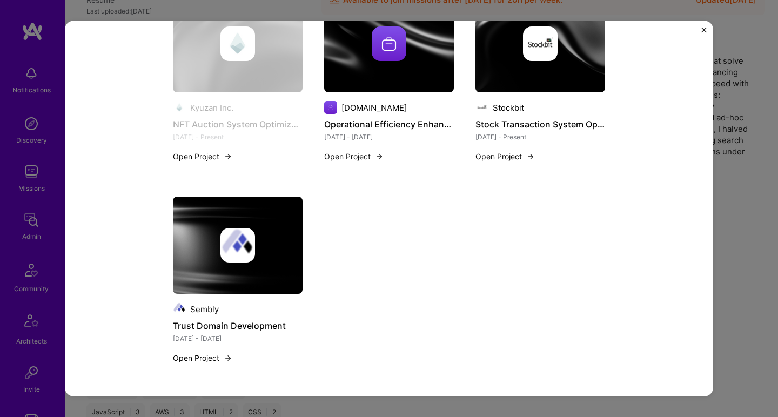
click at [238, 245] on img at bounding box center [237, 245] width 35 height 35
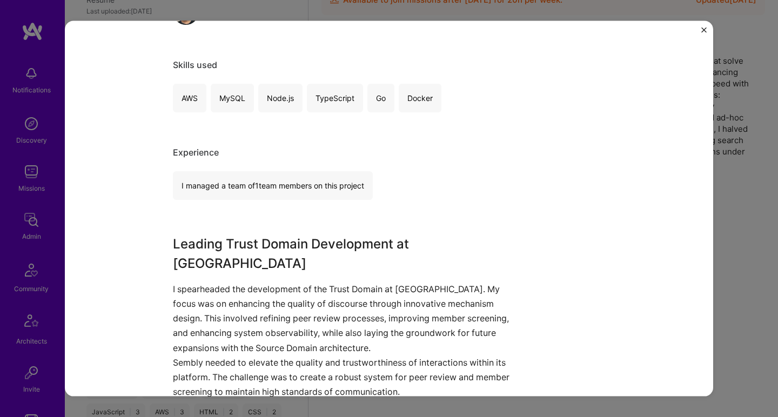
scroll to position [244, 0]
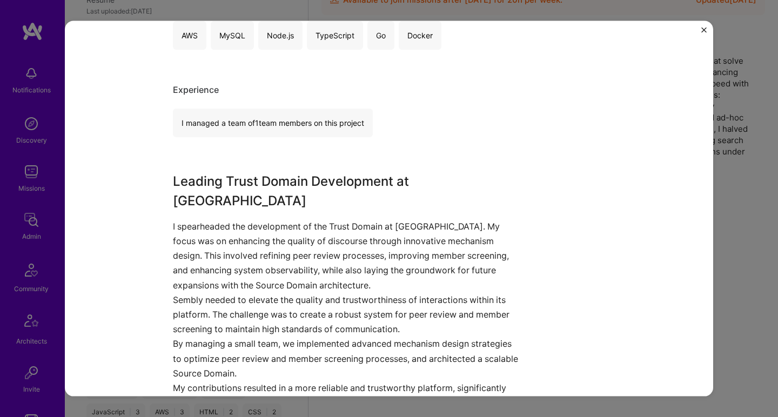
click at [238, 245] on p "I spearheaded the development of the Trust Domain at Sembly. My focus was on en…" at bounding box center [348, 255] width 351 height 73
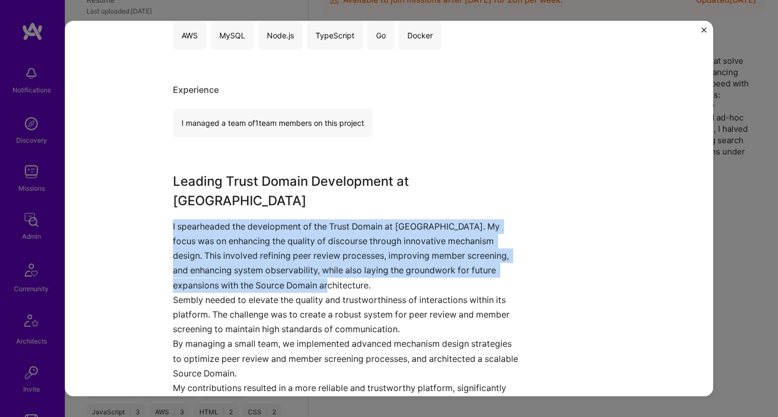
click at [238, 245] on p "I spearheaded the development of the Trust Domain at Sembly. My focus was on en…" at bounding box center [348, 255] width 351 height 73
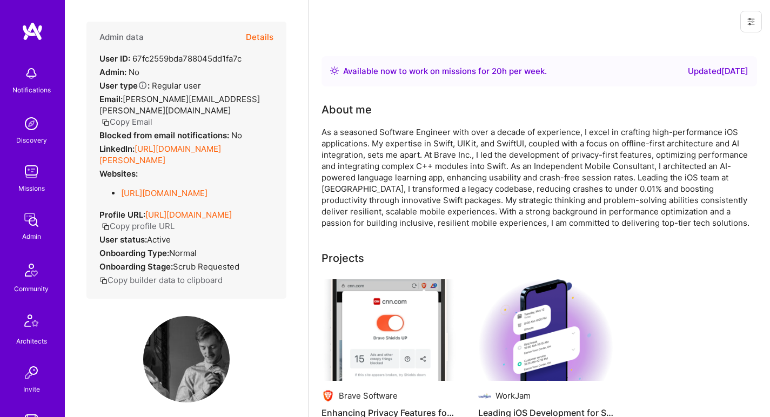
click at [149, 145] on link "[URL][DOMAIN_NAME][PERSON_NAME]" at bounding box center [160, 155] width 122 height 22
click at [153, 188] on link "[URL][DOMAIN_NAME]" at bounding box center [164, 193] width 86 height 10
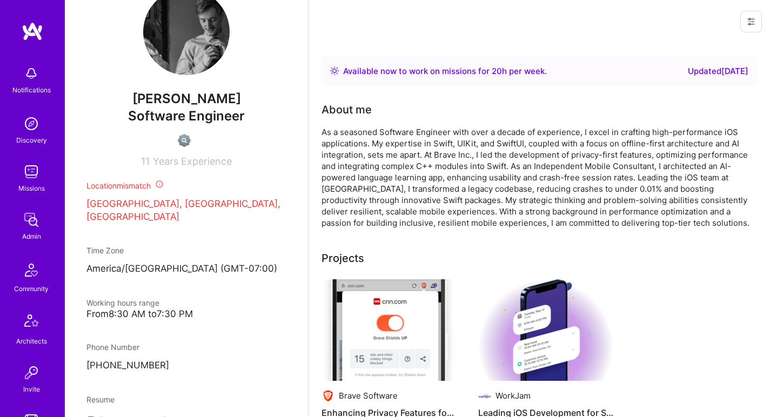
scroll to position [487, 0]
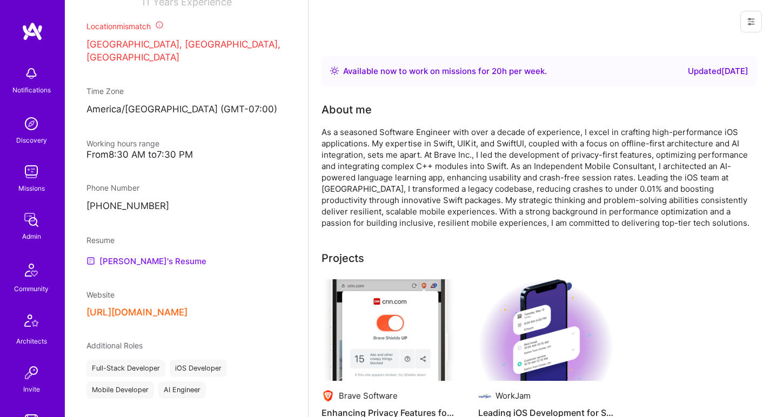
click at [133, 255] on link "[PERSON_NAME]'s Resume" at bounding box center [146, 261] width 120 height 13
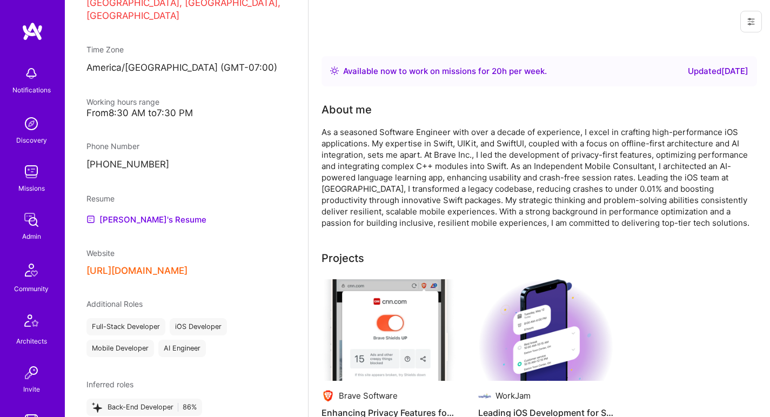
scroll to position [9, 0]
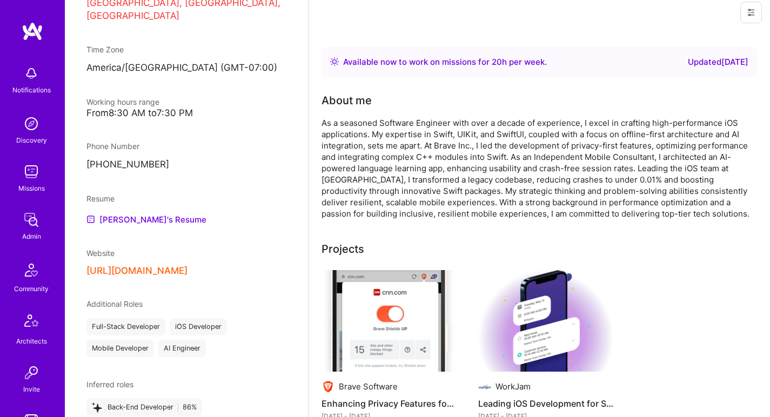
click at [416, 145] on div "As a seasoned Software Engineer with over a decade of experience, I excel in cr…" at bounding box center [538, 168] width 432 height 102
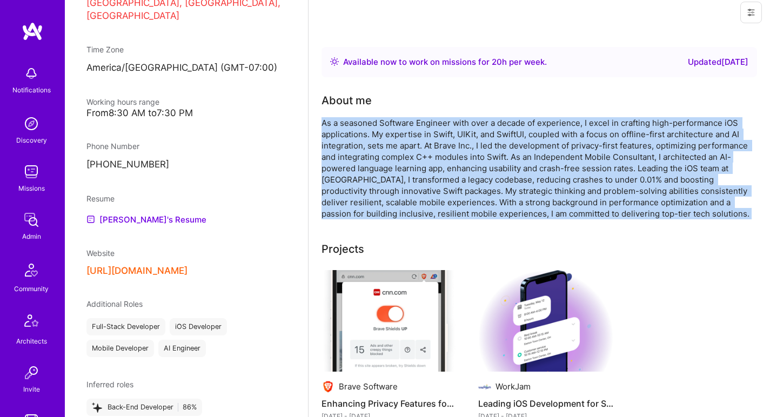
click at [416, 145] on div "As a seasoned Software Engineer with over a decade of experience, I excel in cr…" at bounding box center [538, 168] width 432 height 102
click at [412, 150] on div "As a seasoned Software Engineer with over a decade of experience, I excel in cr…" at bounding box center [538, 168] width 432 height 102
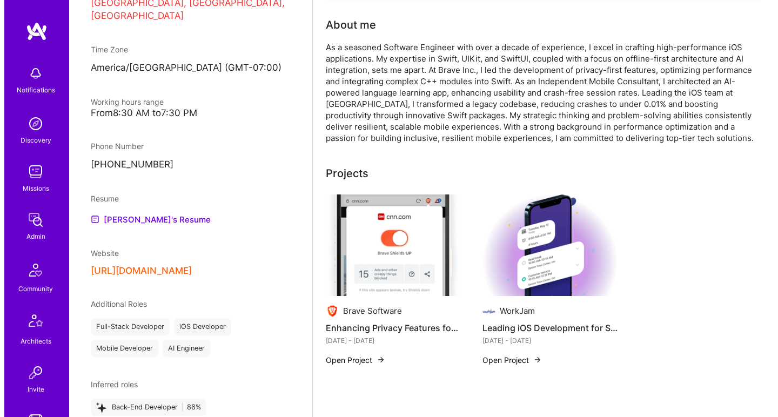
scroll to position [181, 0]
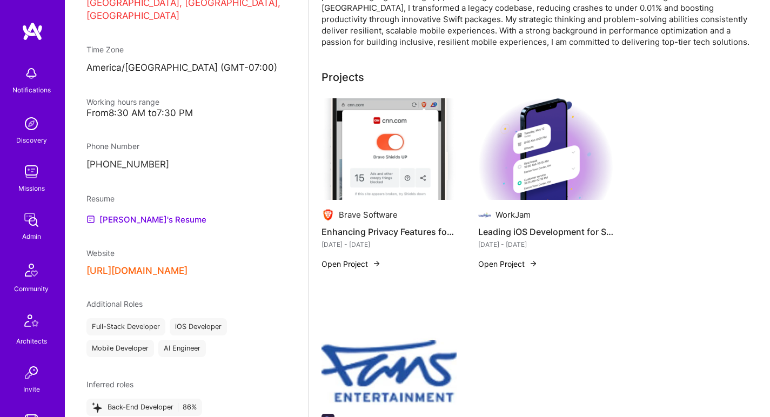
click at [514, 163] on img at bounding box center [545, 149] width 135 height 102
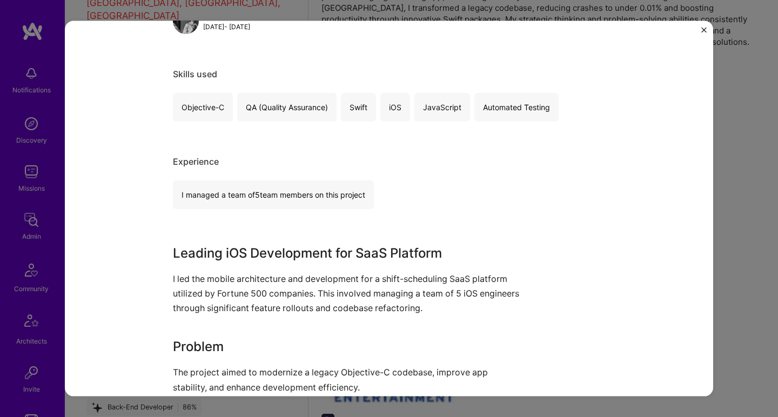
scroll to position [446, 0]
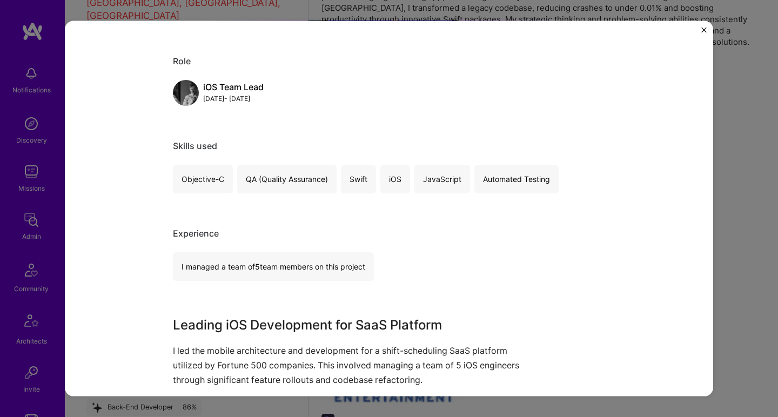
click at [729, 139] on div "Leading iOS Development for SaaS Platform WorkJam SaaS, Enterprise Software Pro…" at bounding box center [389, 208] width 778 height 417
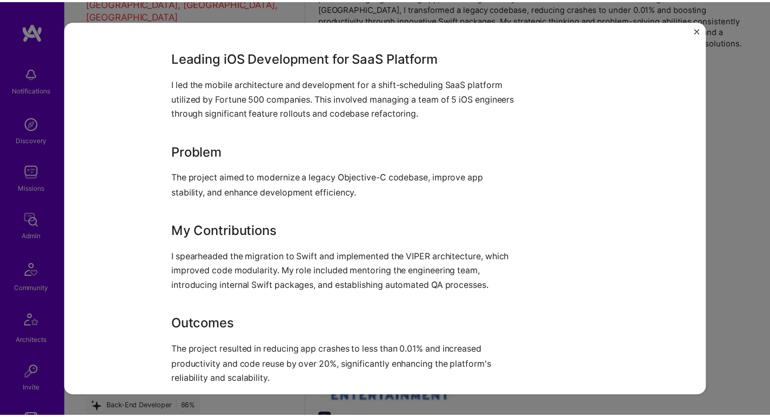
scroll to position [749, 0]
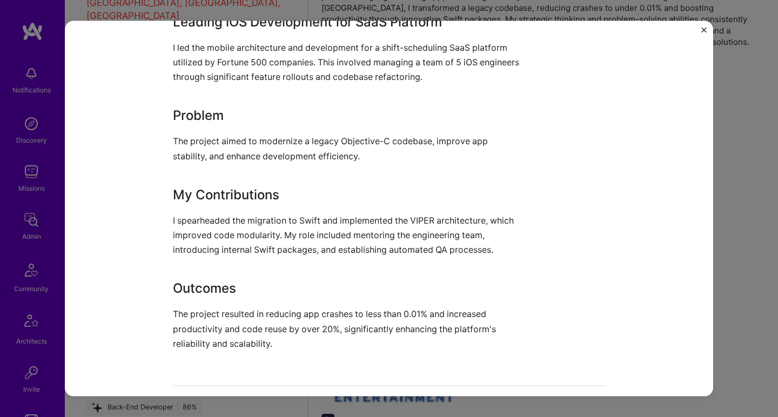
click at [759, 144] on div "Leading iOS Development for SaaS Platform WorkJam SaaS, Enterprise Software Pro…" at bounding box center [389, 208] width 778 height 417
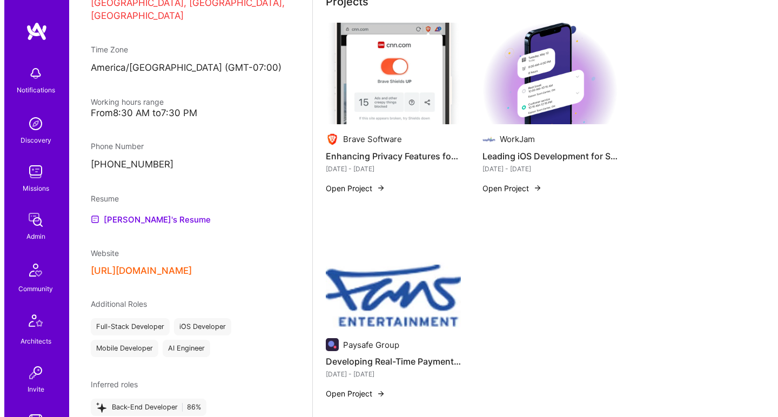
scroll to position [439, 0]
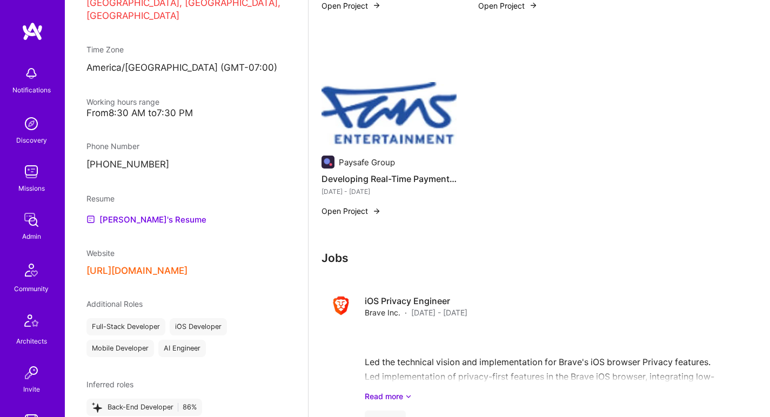
click at [393, 122] on img at bounding box center [389, 97] width 135 height 102
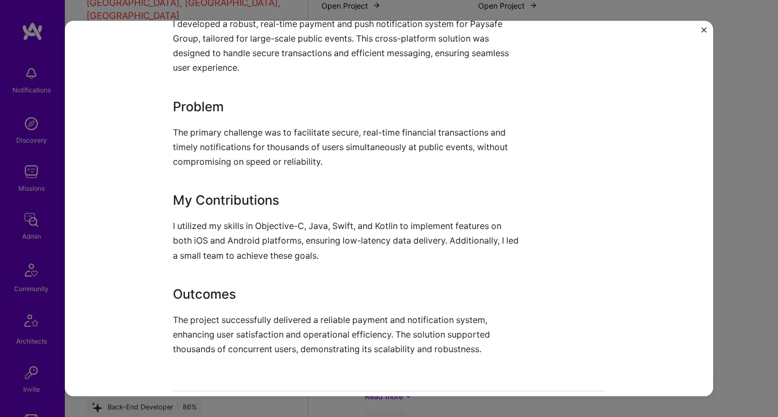
scroll to position [816, 0]
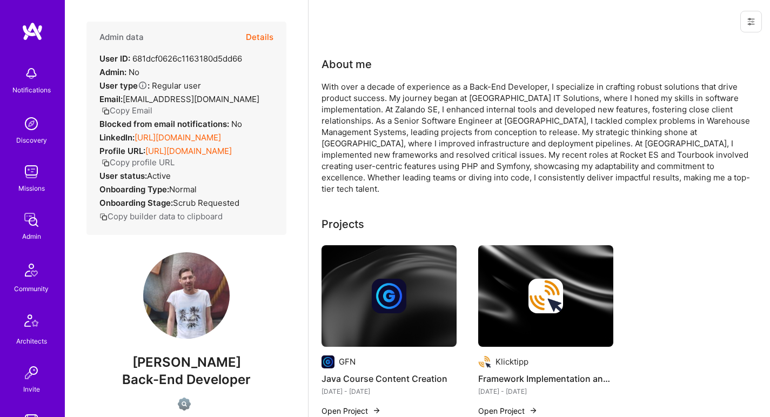
click at [412, 126] on div "With over a decade of experience as a Back-End Developer, I specialize in craft…" at bounding box center [538, 137] width 432 height 113
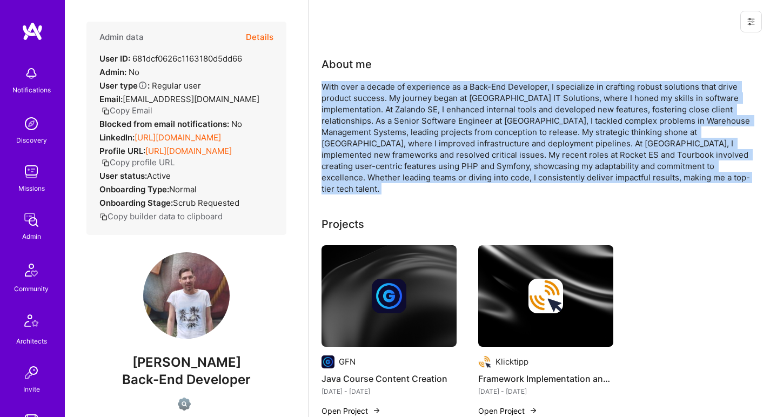
click at [412, 126] on div "With over a decade of experience as a Back-End Developer, I specialize in craft…" at bounding box center [538, 137] width 432 height 113
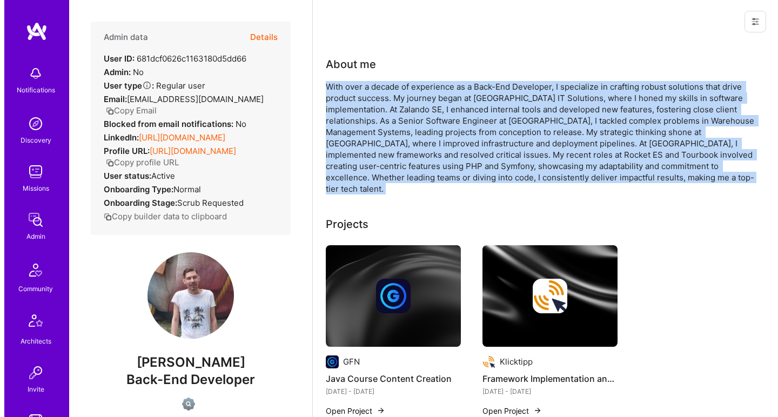
scroll to position [67, 0]
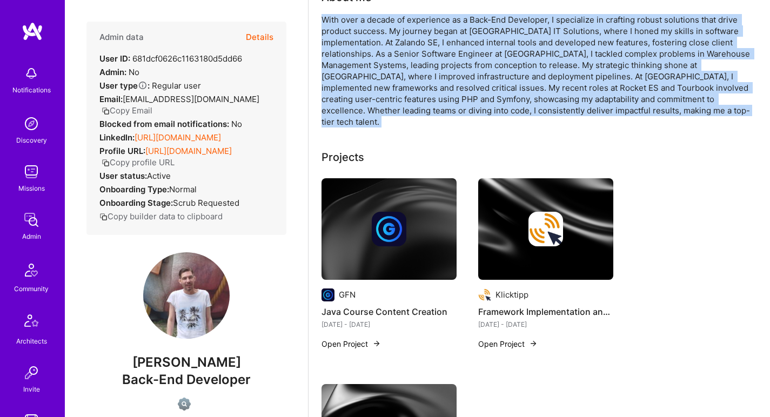
click at [358, 193] on img at bounding box center [389, 229] width 135 height 102
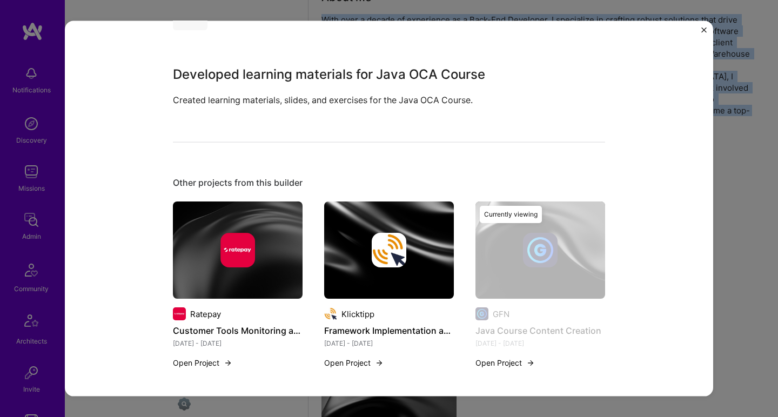
scroll to position [270, 0]
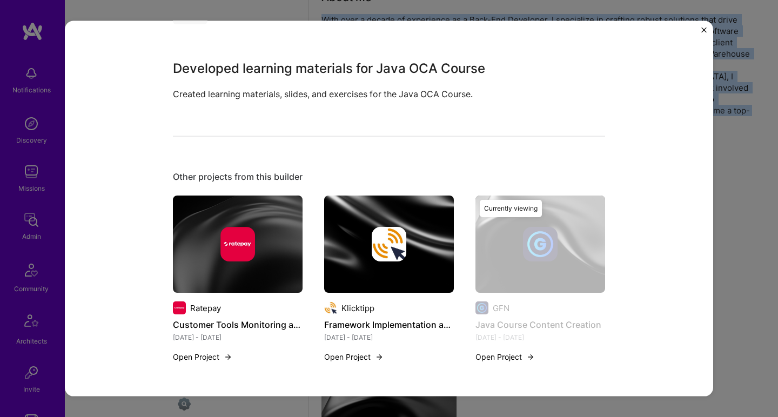
click at [338, 270] on img at bounding box center [389, 244] width 130 height 97
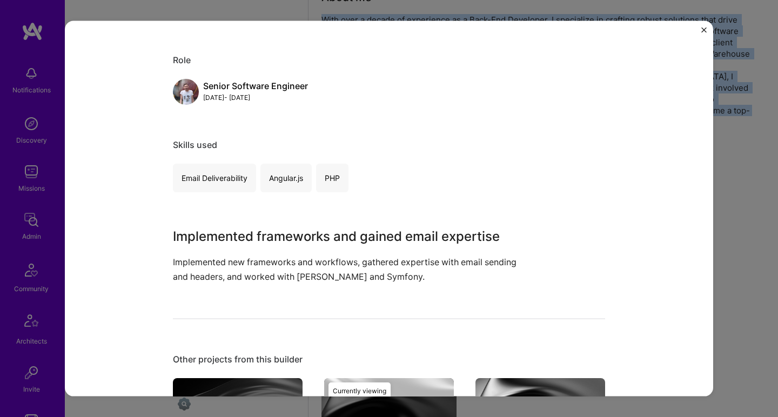
scroll to position [143, 0]
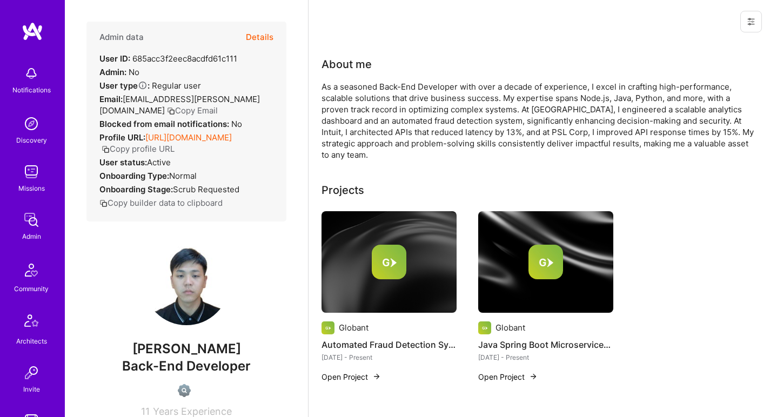
click at [380, 102] on div "As a seasoned Back-End Developer with over a decade of experience, I excel in c…" at bounding box center [538, 120] width 432 height 79
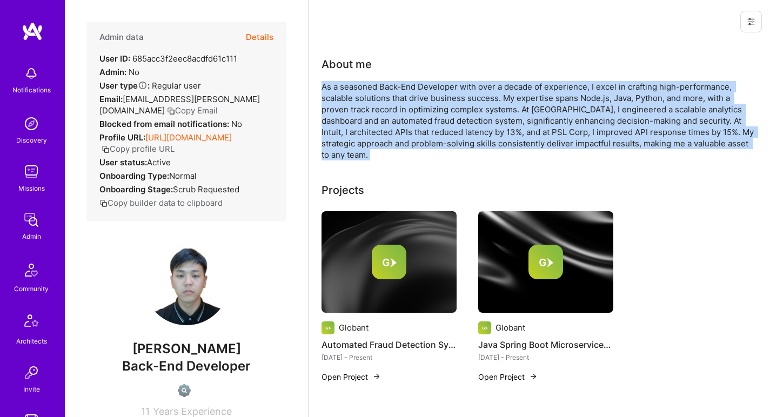
click at [380, 102] on div "As a seasoned Back-End Developer with over a decade of experience, I excel in c…" at bounding box center [538, 120] width 432 height 79
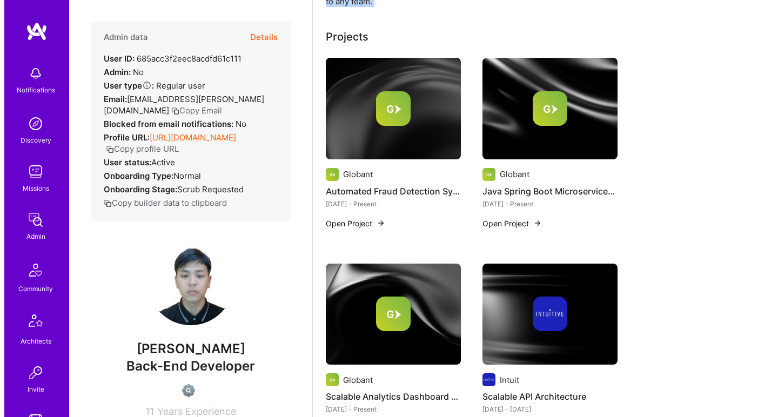
scroll to position [199, 0]
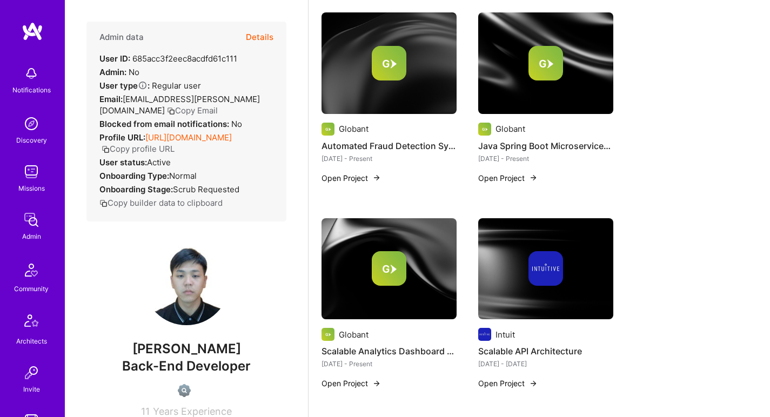
click at [381, 99] on img at bounding box center [389, 63] width 135 height 102
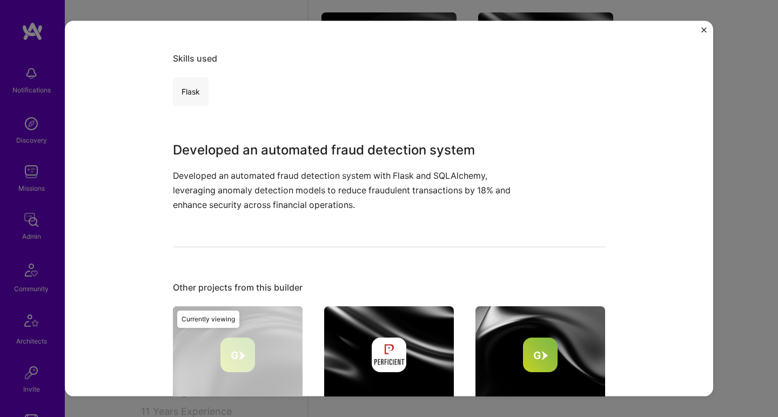
scroll to position [342, 0]
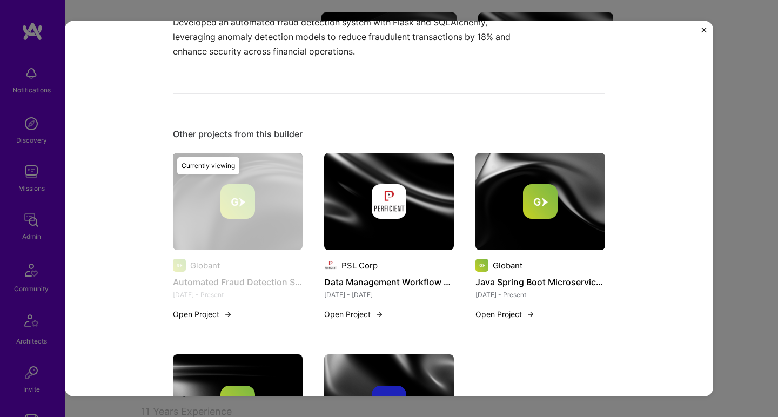
click at [393, 176] on img at bounding box center [389, 201] width 130 height 97
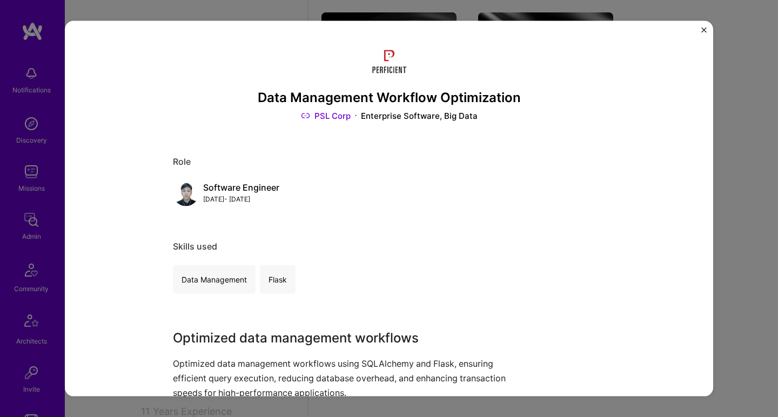
scroll to position [279, 0]
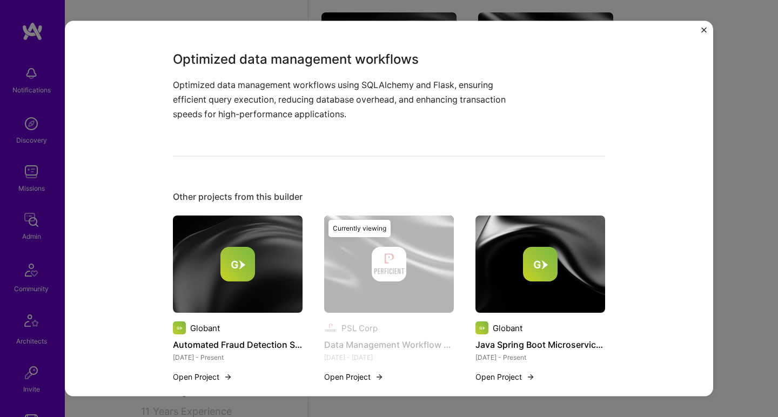
click at [477, 253] on div at bounding box center [541, 264] width 130 height 35
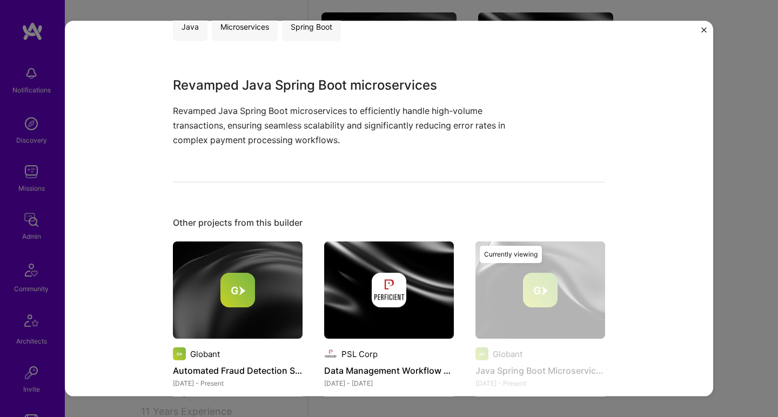
scroll to position [500, 0]
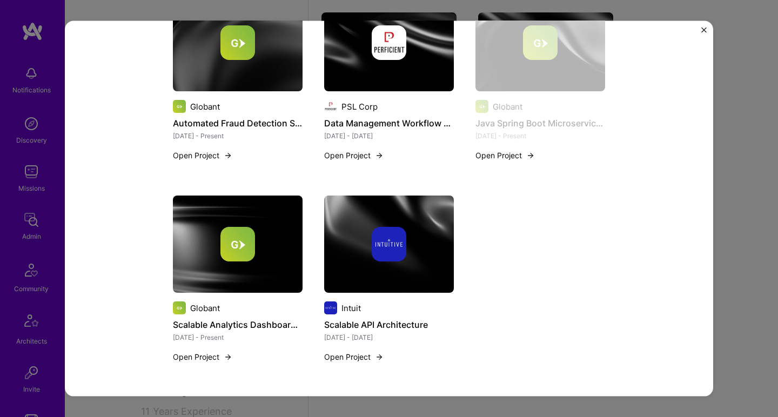
click at [695, 126] on div "Java Spring Boot Microservices Optimization Globant Payments, Cloud Services Ro…" at bounding box center [389, 209] width 648 height 376
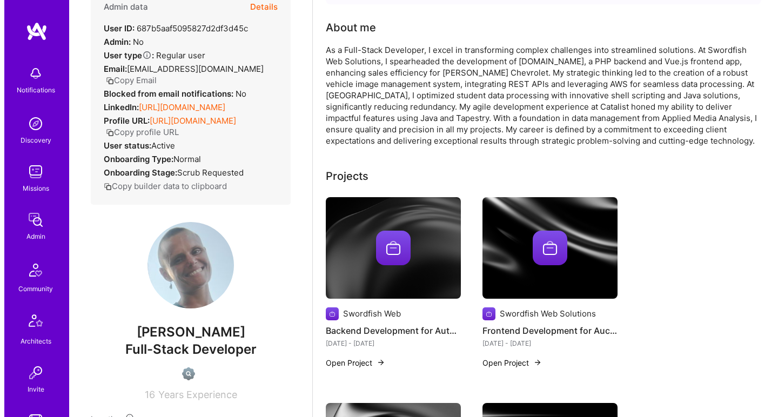
scroll to position [309, 0]
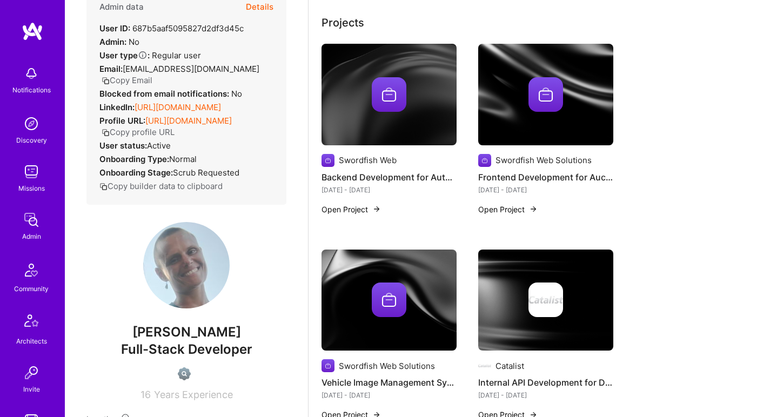
click at [409, 119] on img at bounding box center [389, 95] width 135 height 102
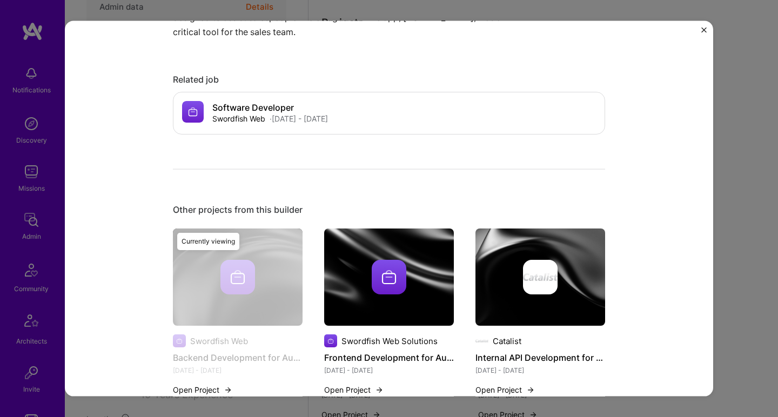
scroll to position [588, 0]
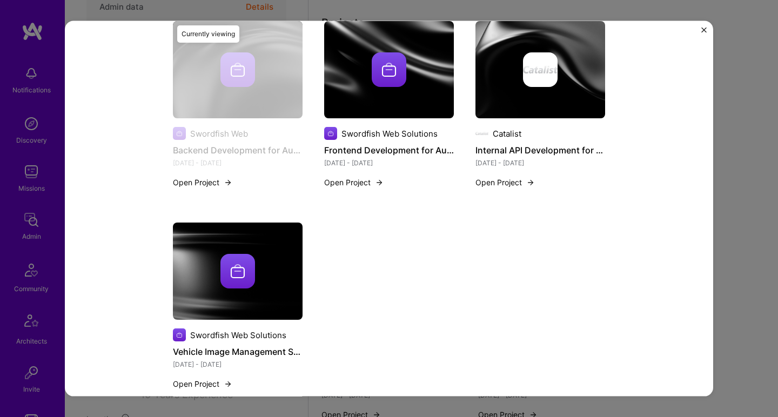
click at [344, 46] on img at bounding box center [389, 69] width 130 height 97
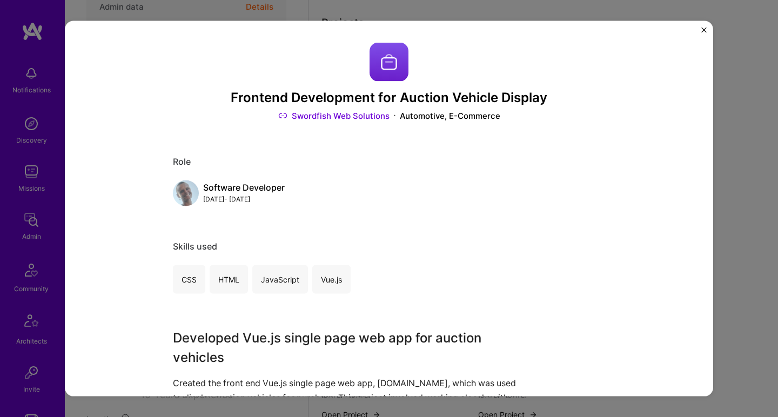
scroll to position [262, 0]
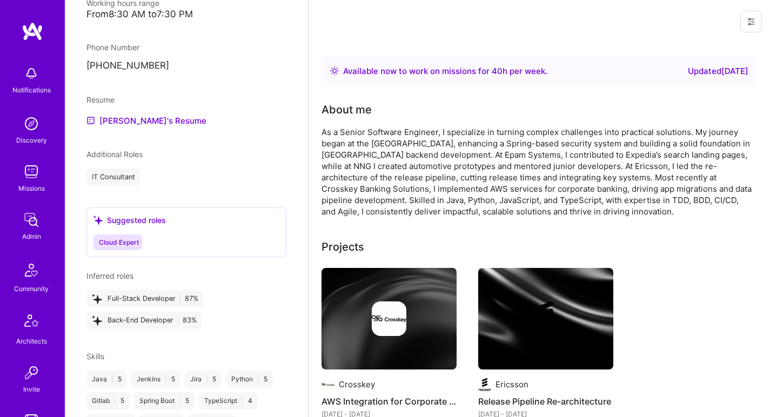
scroll to position [547, 0]
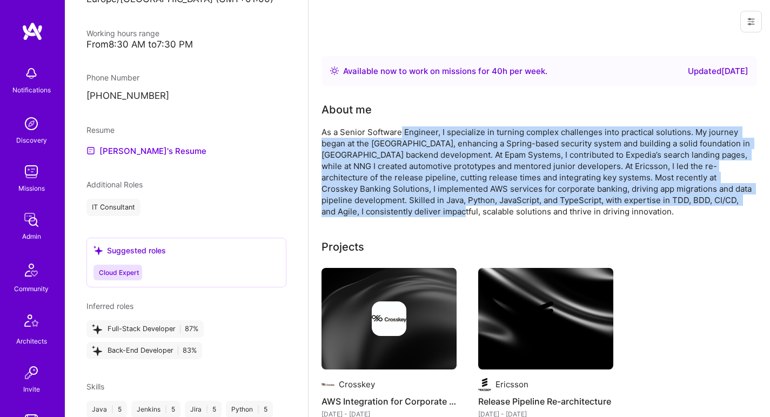
drag, startPoint x: 402, startPoint y: 129, endPoint x: 407, endPoint y: 211, distance: 81.7
click at [407, 211] on div "As a Senior Software Engineer, I specialize in turning complex challenges into …" at bounding box center [538, 171] width 432 height 91
drag, startPoint x: 407, startPoint y: 211, endPoint x: 450, endPoint y: 127, distance: 94.3
click at [447, 131] on div "As a Senior Software Engineer, I specialize in turning complex challenges into …" at bounding box center [538, 171] width 432 height 91
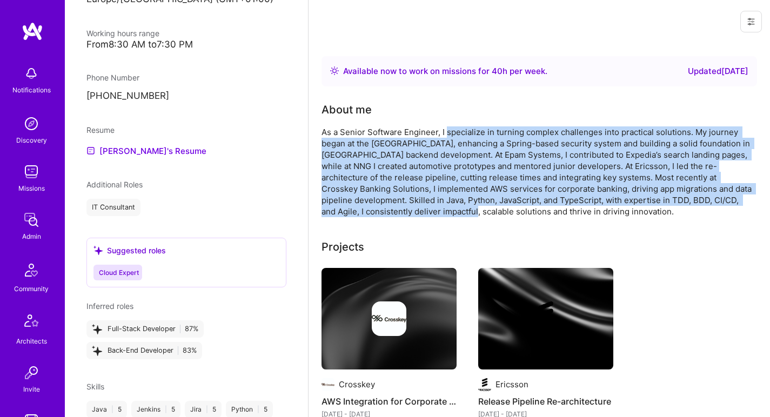
click at [450, 127] on div "As a Senior Software Engineer, I specialize in turning complex challenges into …" at bounding box center [538, 171] width 432 height 91
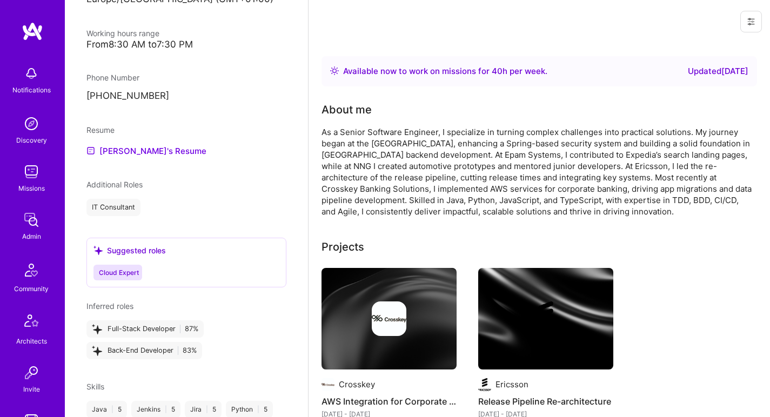
scroll to position [151, 0]
